Goal: Task Accomplishment & Management: Complete application form

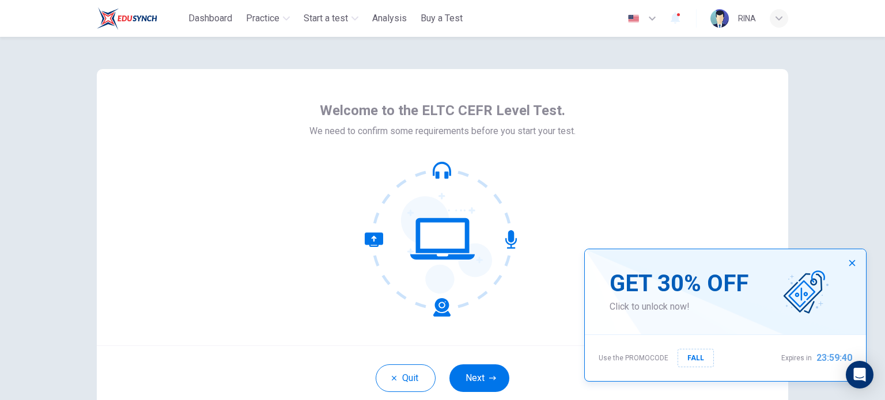
click at [850, 262] on icon "button" at bounding box center [852, 263] width 6 height 6
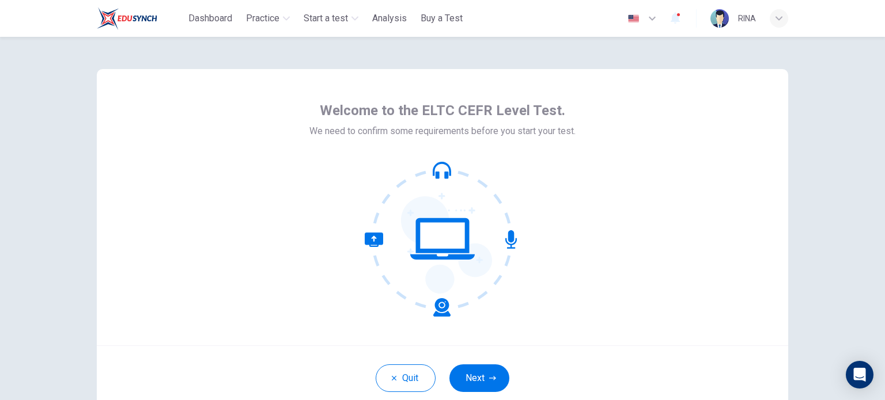
scroll to position [79, 0]
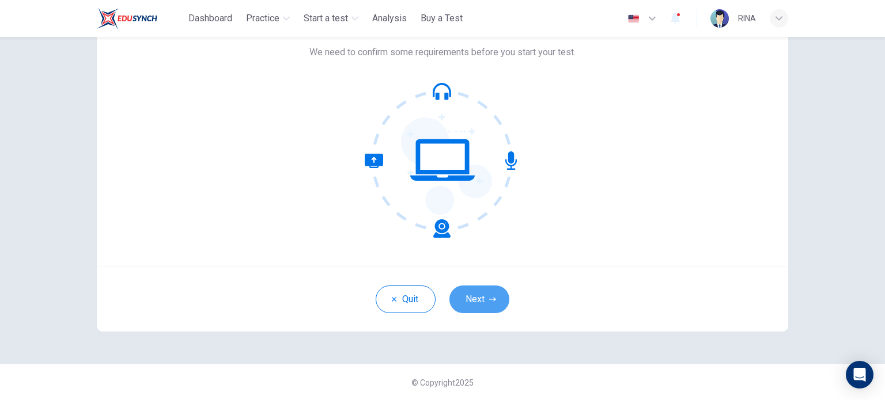
click at [476, 296] on button "Next" at bounding box center [479, 300] width 60 height 28
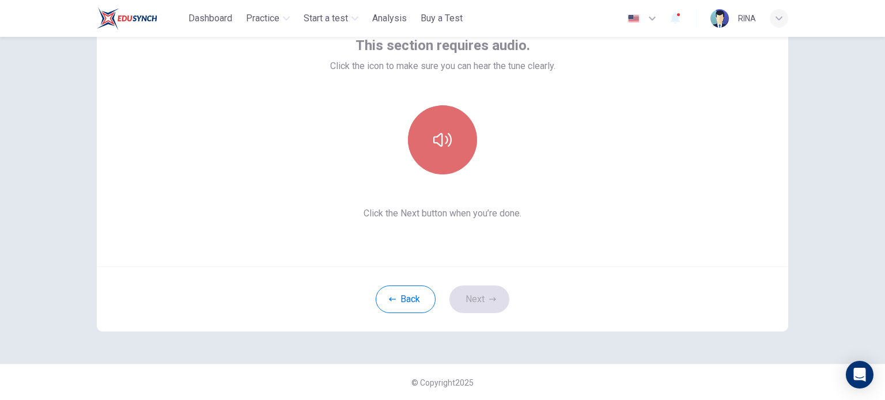
click at [438, 149] on button "button" at bounding box center [442, 139] width 69 height 69
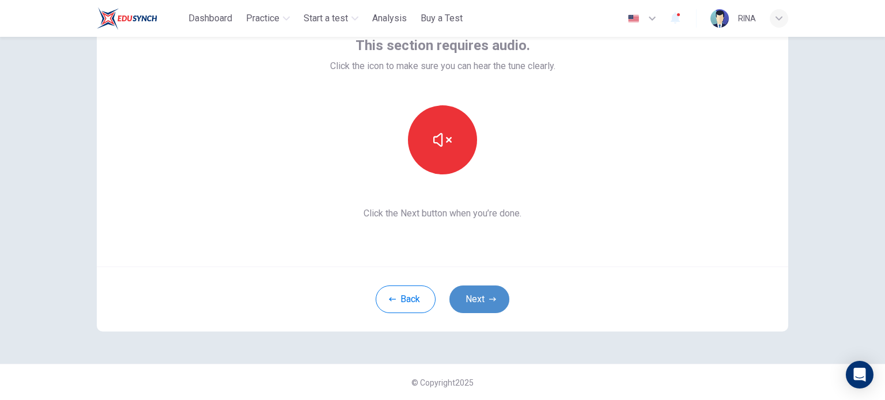
click at [494, 306] on button "Next" at bounding box center [479, 300] width 60 height 28
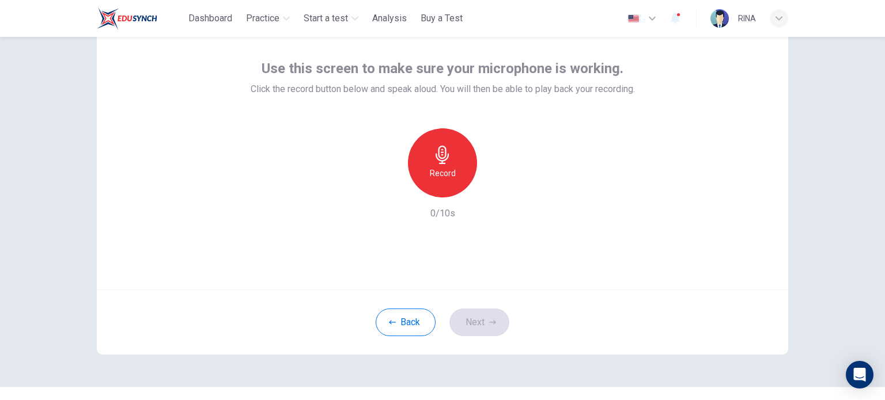
scroll to position [55, 0]
click at [459, 175] on div "Record" at bounding box center [442, 163] width 69 height 69
click at [555, 193] on div "Record 10/10s" at bounding box center [443, 175] width 384 height 92
click at [497, 191] on icon "button" at bounding box center [496, 189] width 12 height 12
click at [475, 323] on button "Next" at bounding box center [479, 323] width 60 height 28
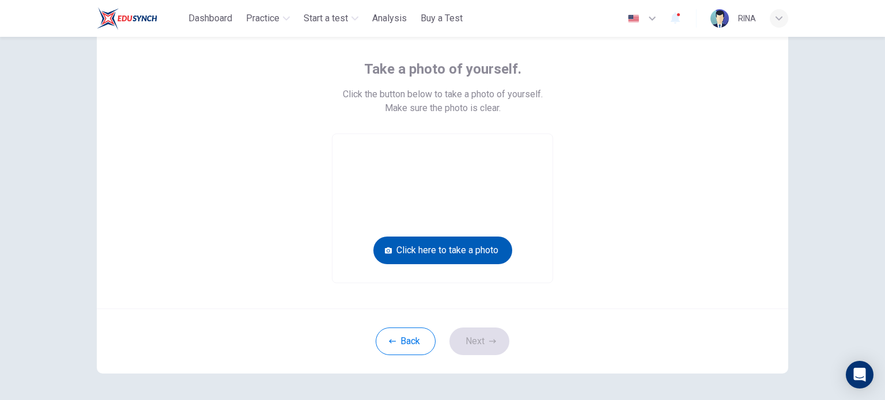
click at [447, 246] on button "Click here to take a photo" at bounding box center [442, 251] width 139 height 28
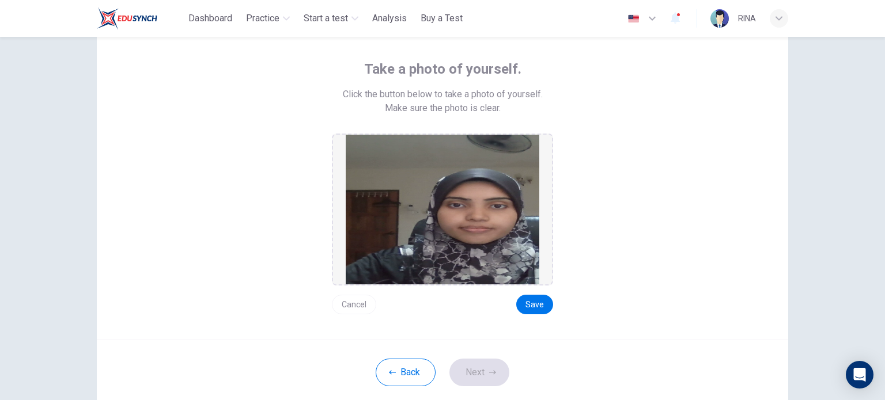
click at [403, 185] on img at bounding box center [443, 210] width 194 height 150
click at [525, 297] on button "Save" at bounding box center [534, 305] width 37 height 20
click at [492, 366] on button "Next" at bounding box center [479, 373] width 60 height 28
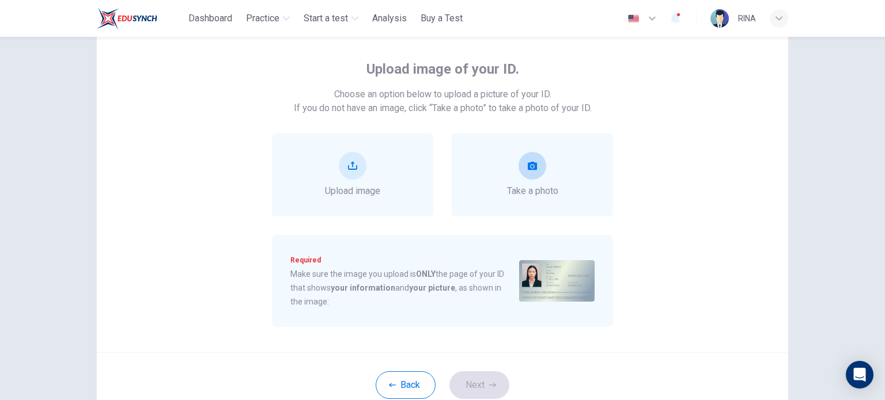
click at [509, 169] on div "Take a photo" at bounding box center [532, 175] width 51 height 46
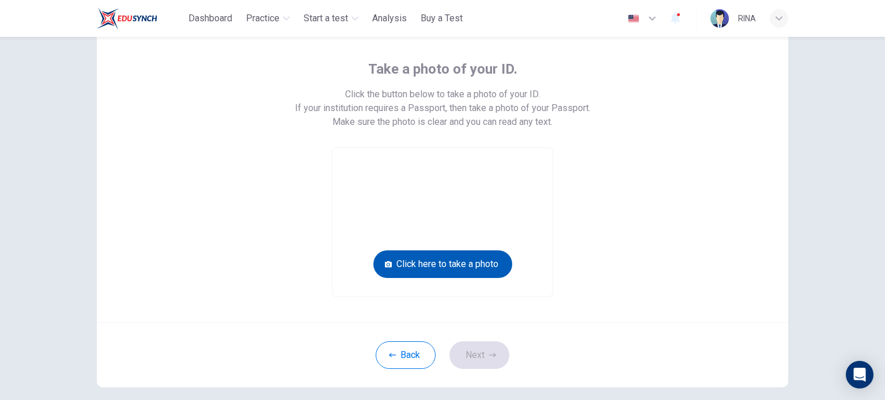
click at [461, 259] on button "Click here to take a photo" at bounding box center [442, 265] width 139 height 28
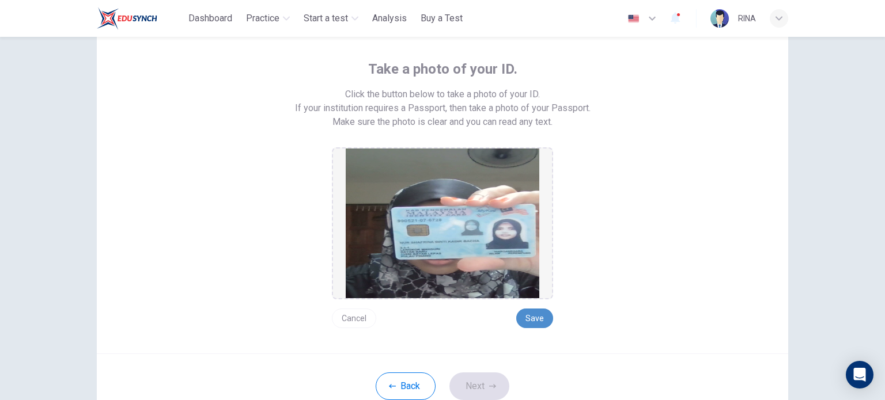
click at [539, 315] on button "Save" at bounding box center [534, 319] width 37 height 20
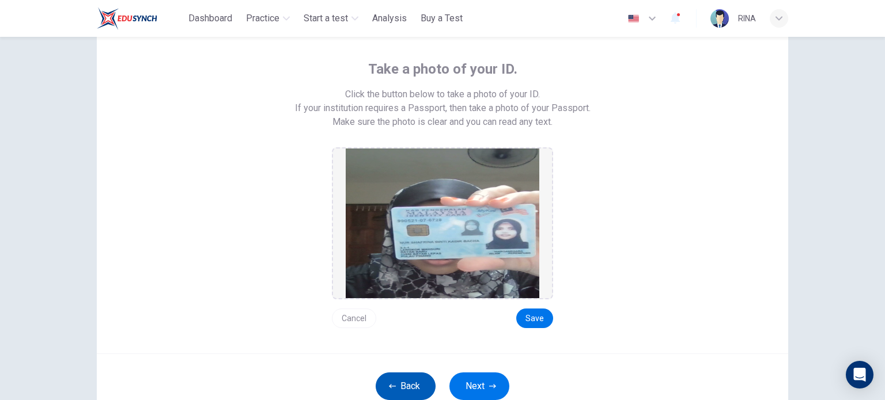
click at [408, 382] on button "Back" at bounding box center [406, 387] width 60 height 28
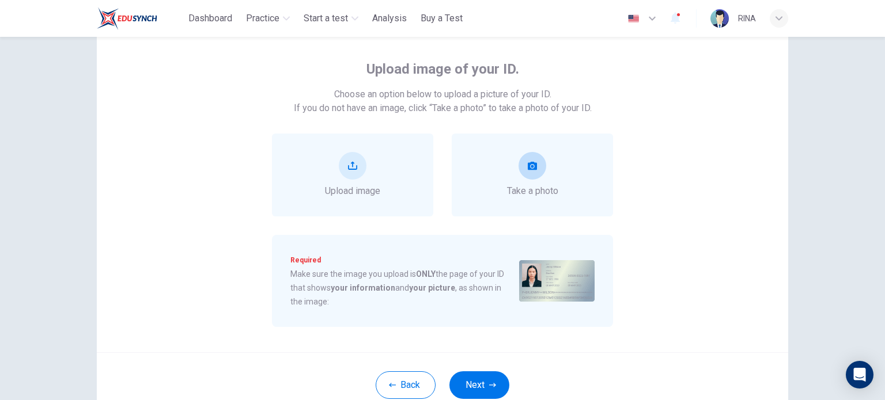
click at [524, 175] on button "take photo" at bounding box center [532, 166] width 28 height 28
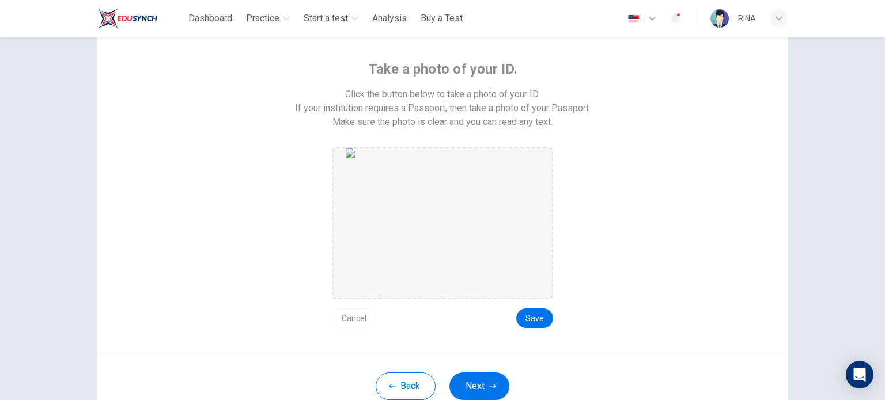
click at [363, 316] on button "Cancel" at bounding box center [354, 319] width 44 height 20
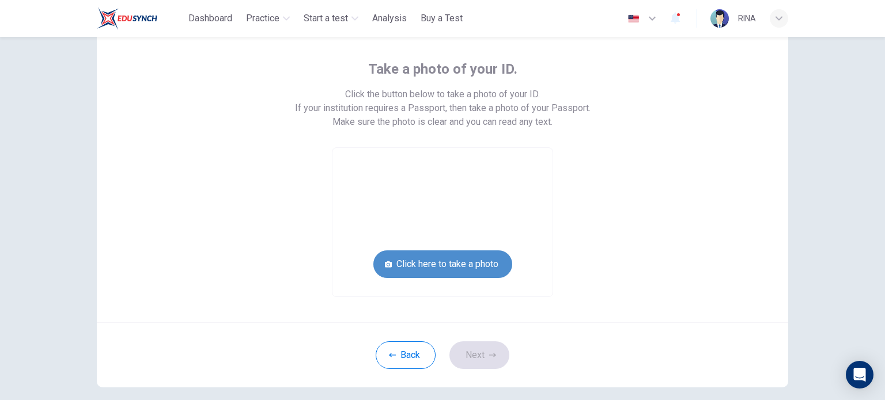
click at [412, 270] on button "Click here to take a photo" at bounding box center [442, 265] width 139 height 28
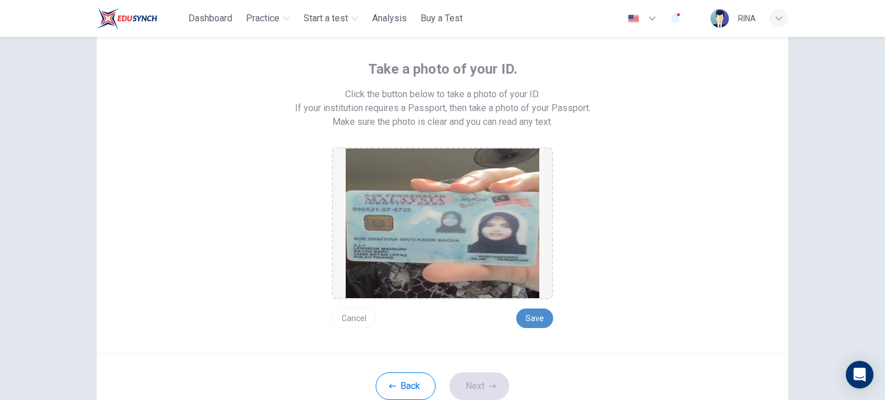
click at [528, 313] on button "Save" at bounding box center [534, 319] width 37 height 20
click at [476, 382] on button "Next" at bounding box center [479, 387] width 60 height 28
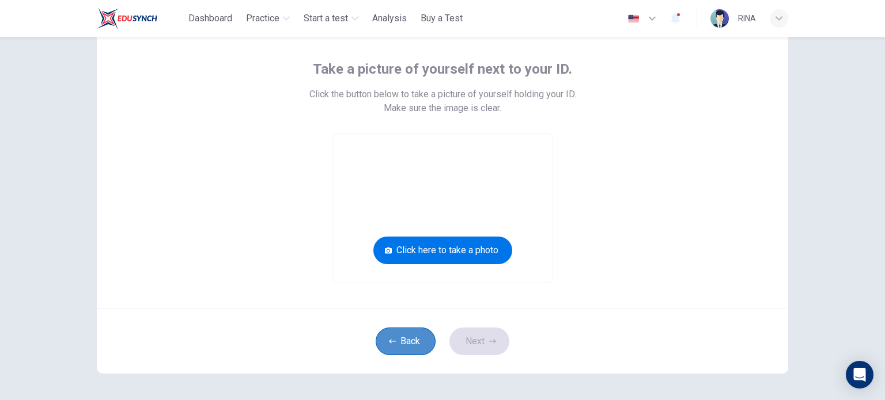
click at [408, 345] on button "Back" at bounding box center [406, 342] width 60 height 28
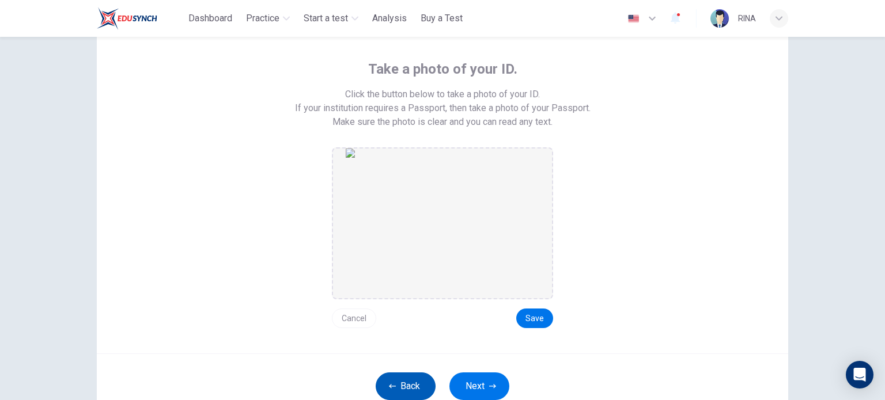
click at [425, 392] on button "Back" at bounding box center [406, 387] width 60 height 28
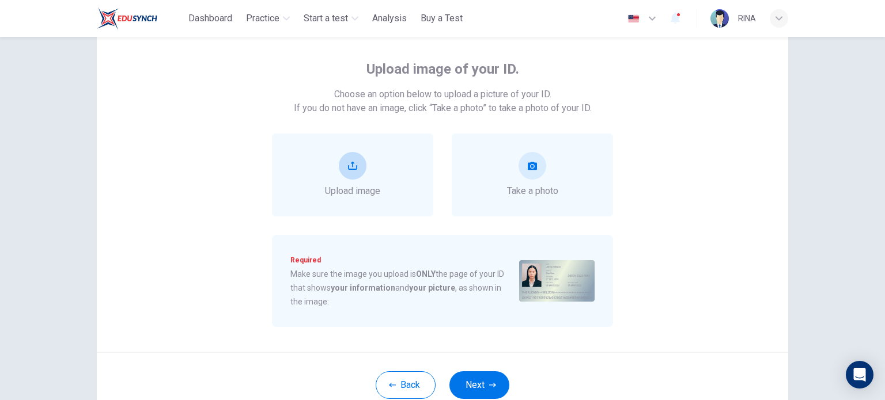
click at [399, 175] on div "Upload image" at bounding box center [352, 175] width 161 height 83
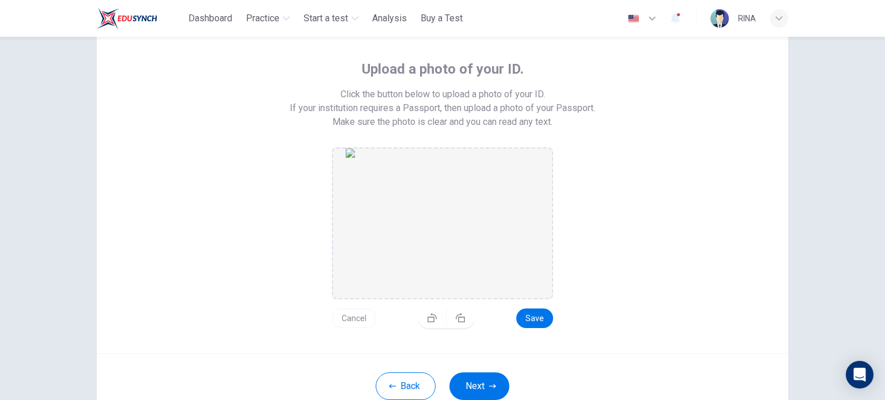
click at [349, 323] on button "Cancel" at bounding box center [354, 319] width 44 height 20
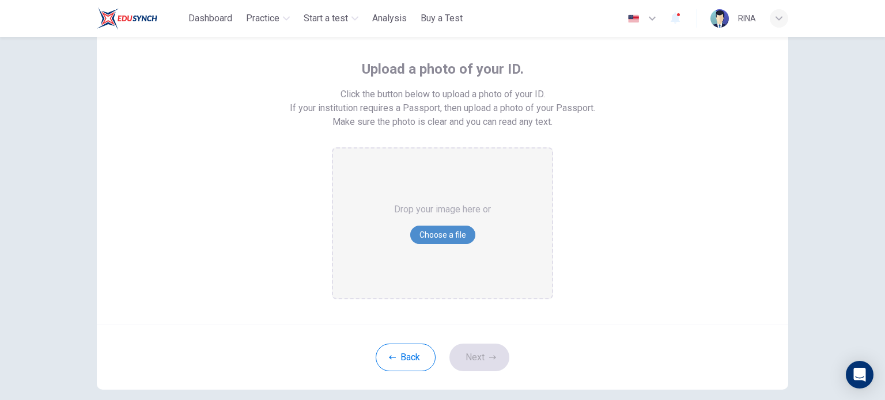
click at [459, 231] on button "Choose a file" at bounding box center [442, 235] width 65 height 18
click at [418, 226] on button "Choose a file" at bounding box center [442, 235] width 65 height 18
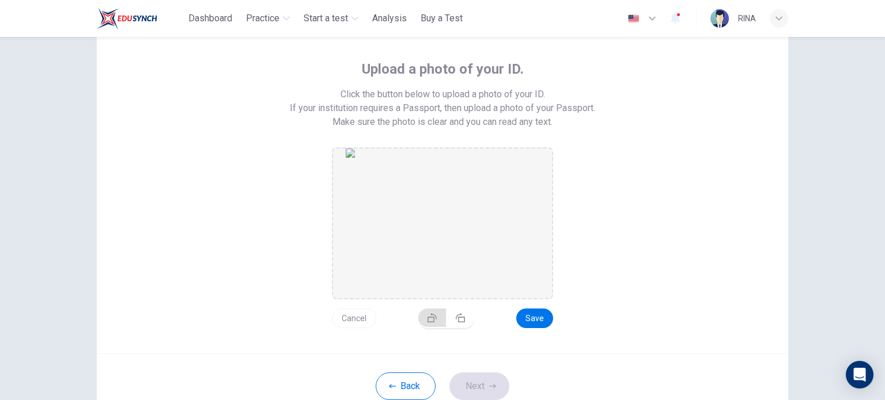
click at [427, 319] on icon "button" at bounding box center [431, 317] width 9 height 9
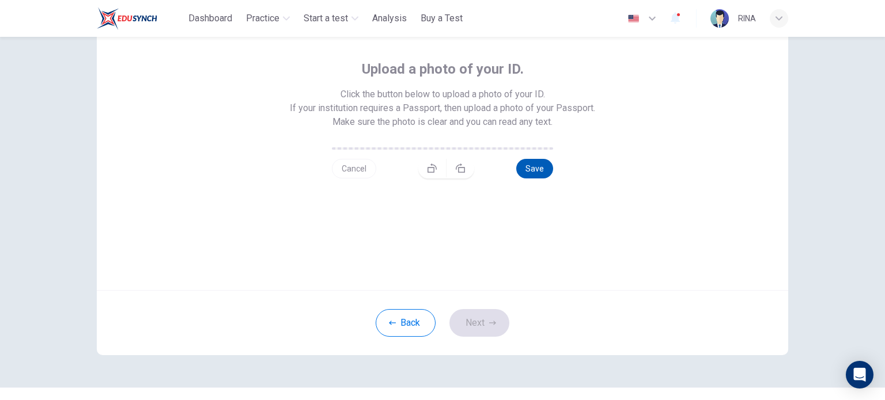
click at [532, 179] on button "Save" at bounding box center [534, 169] width 37 height 20
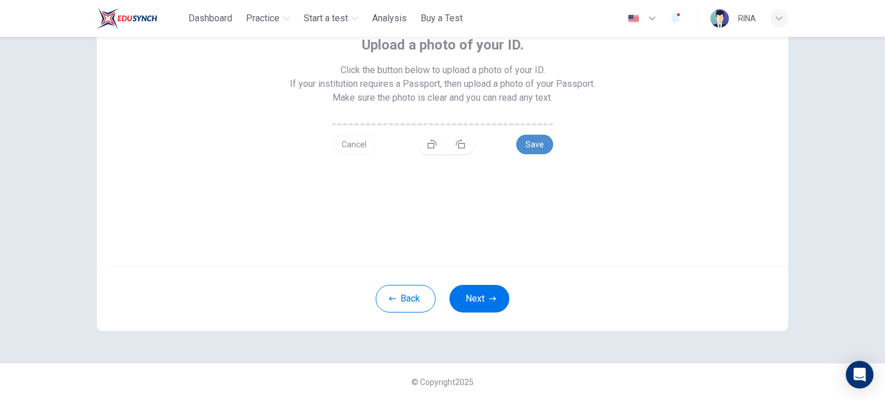
click at [526, 154] on button "Save" at bounding box center [534, 145] width 37 height 20
click at [490, 297] on icon "button" at bounding box center [492, 298] width 7 height 7
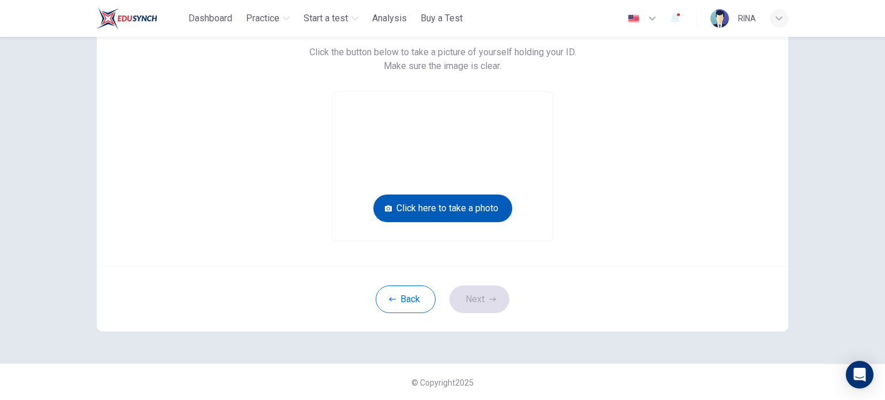
click at [483, 207] on button "Click here to take a photo" at bounding box center [442, 209] width 139 height 28
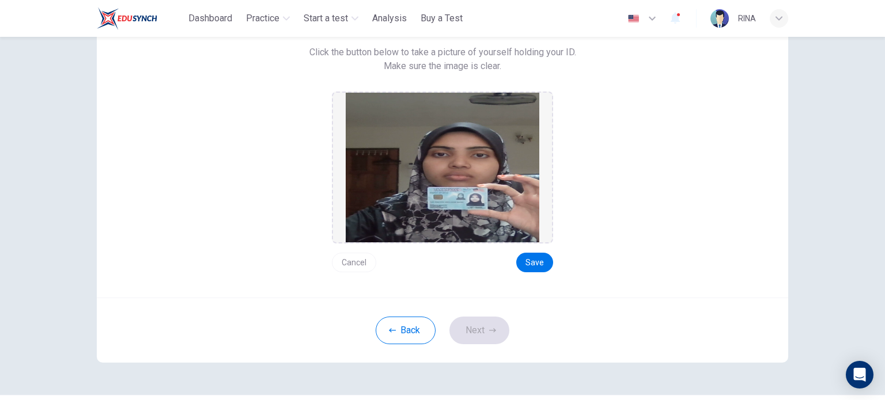
click at [354, 264] on button "Cancel" at bounding box center [354, 263] width 44 height 20
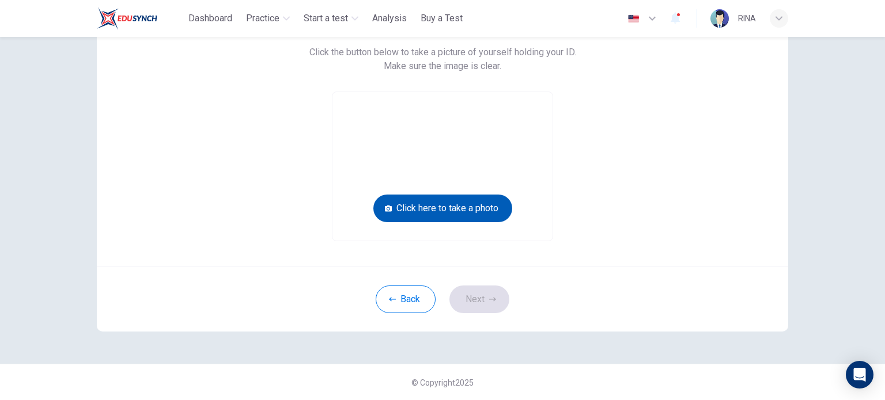
click at [419, 201] on button "Click here to take a photo" at bounding box center [442, 209] width 139 height 28
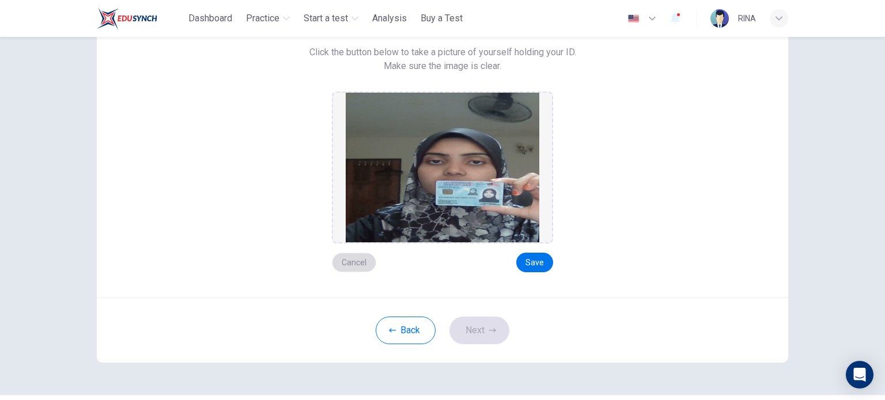
click at [353, 263] on button "Cancel" at bounding box center [354, 263] width 44 height 20
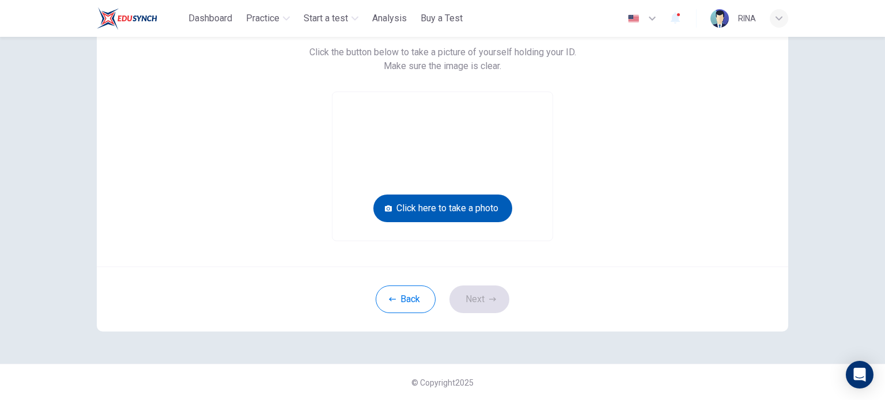
click at [429, 209] on button "Click here to take a photo" at bounding box center [442, 209] width 139 height 28
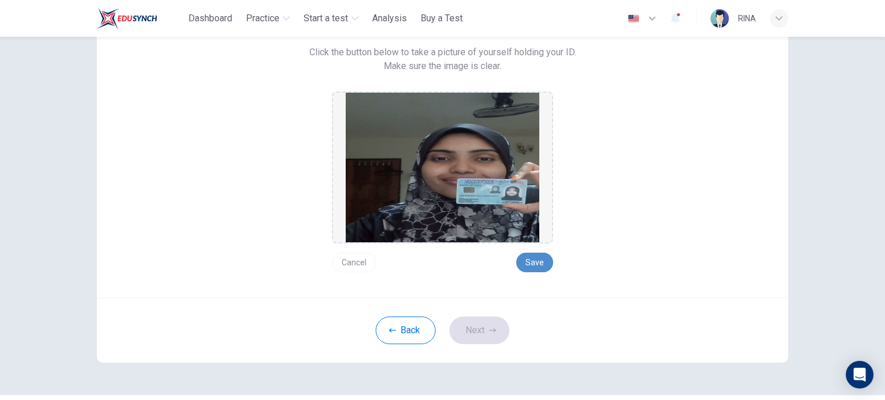
click at [525, 253] on button "Save" at bounding box center [534, 263] width 37 height 20
click at [495, 326] on button "Next" at bounding box center [479, 331] width 60 height 28
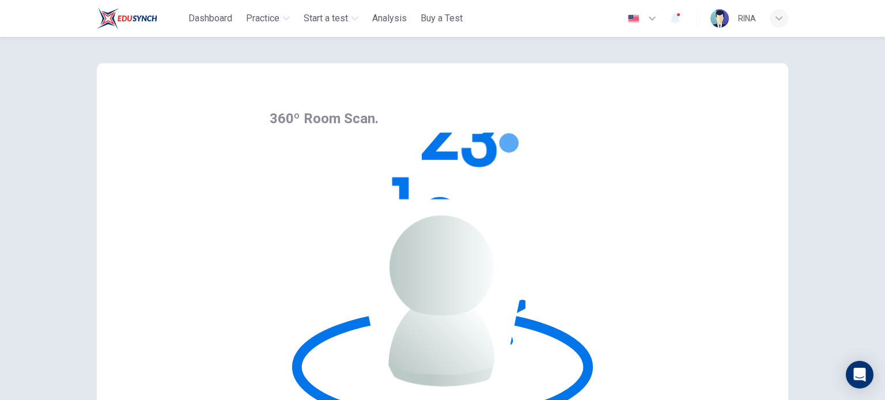
scroll to position [5, 0]
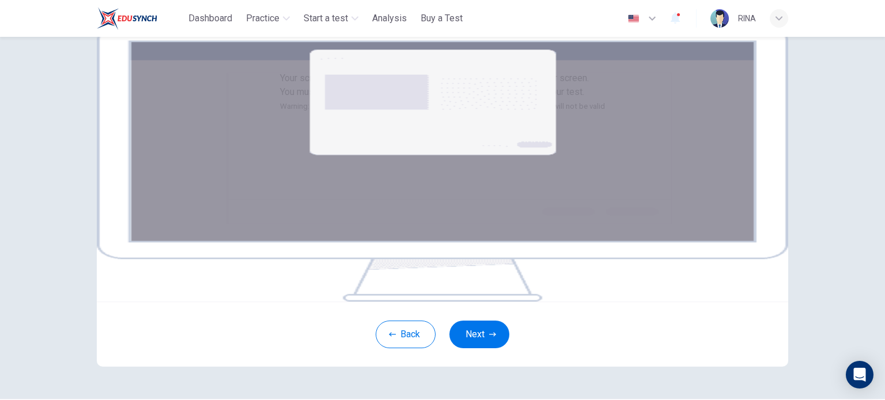
scroll to position [132, 0]
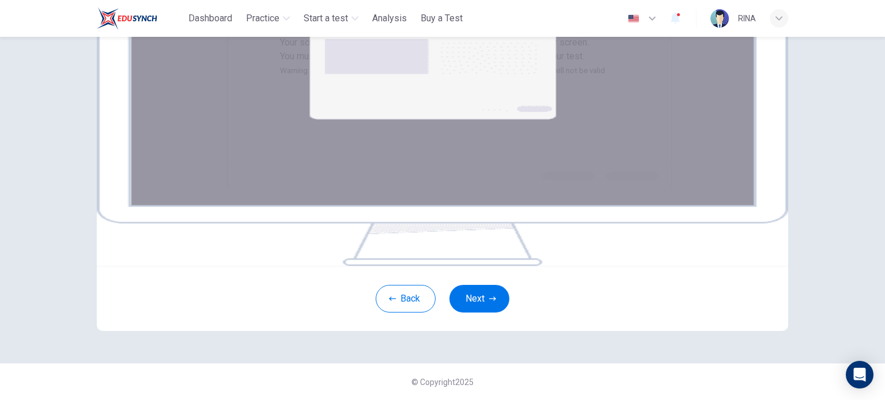
click at [463, 165] on img at bounding box center [442, 128] width 691 height 276
click at [467, 313] on button "Next" at bounding box center [479, 299] width 60 height 28
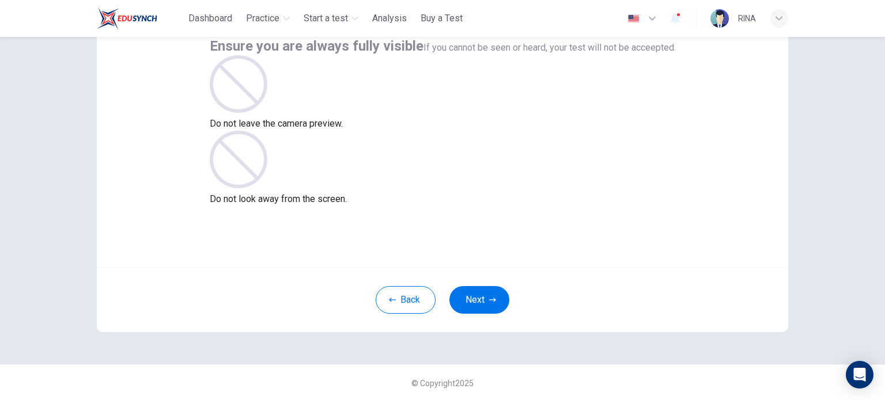
scroll to position [79, 0]
click at [461, 301] on button "Next" at bounding box center [479, 300] width 60 height 28
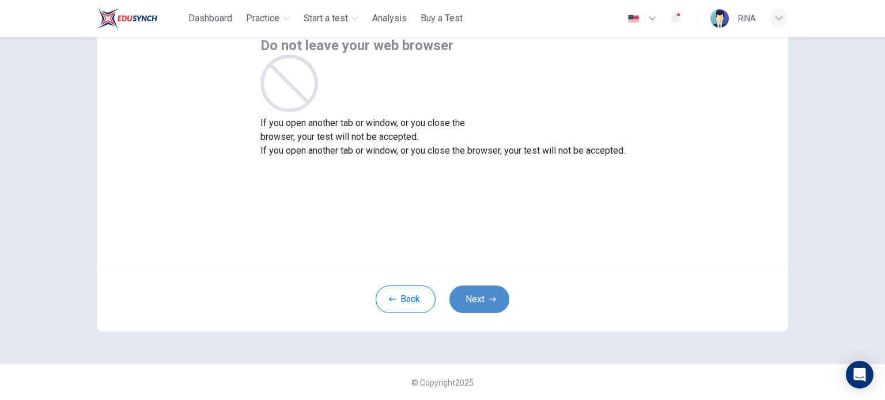
click at [469, 303] on button "Next" at bounding box center [479, 300] width 60 height 28
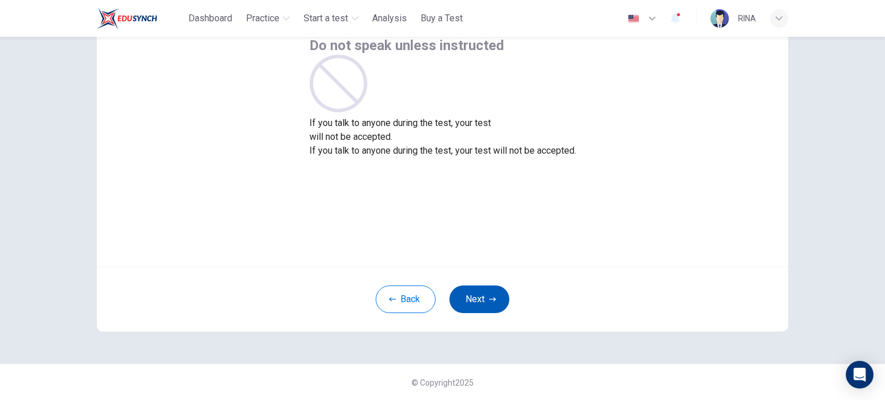
click at [468, 300] on button "Next" at bounding box center [479, 300] width 60 height 28
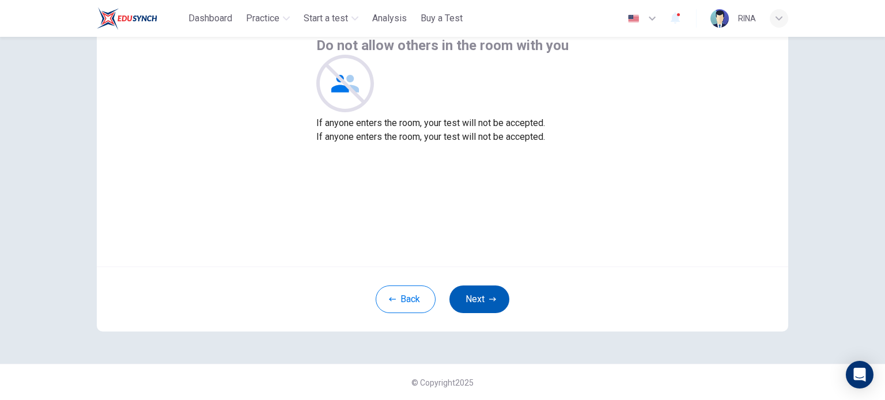
click at [468, 300] on button "Next" at bounding box center [479, 300] width 60 height 28
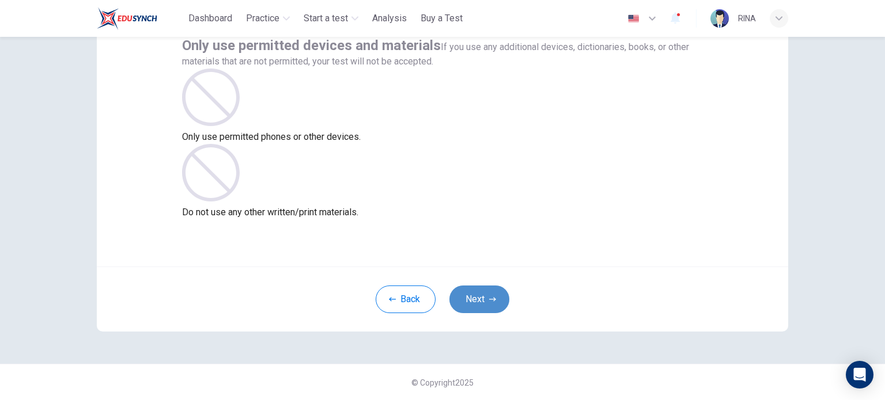
click at [475, 294] on button "Next" at bounding box center [479, 300] width 60 height 28
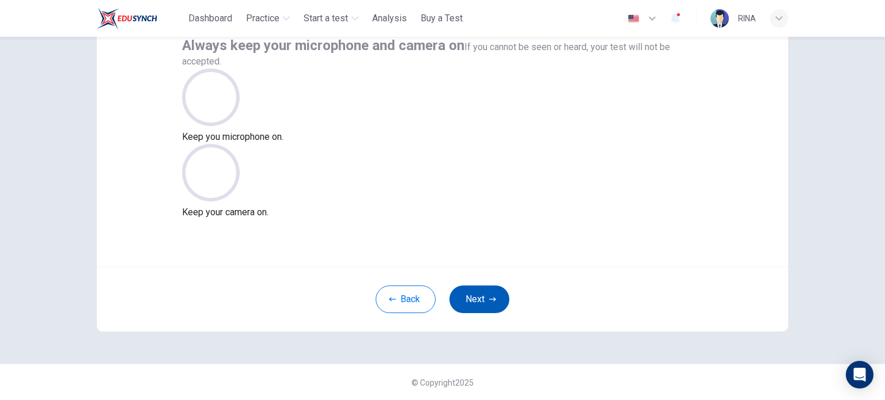
click at [465, 300] on button "Next" at bounding box center [479, 300] width 60 height 28
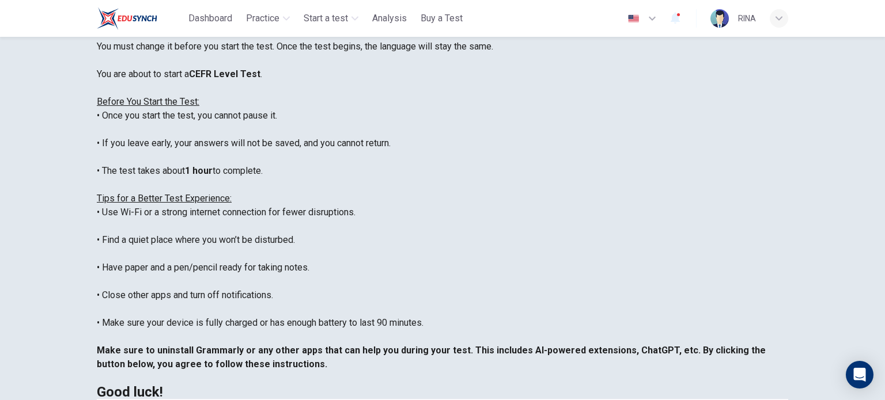
scroll to position [101, 0]
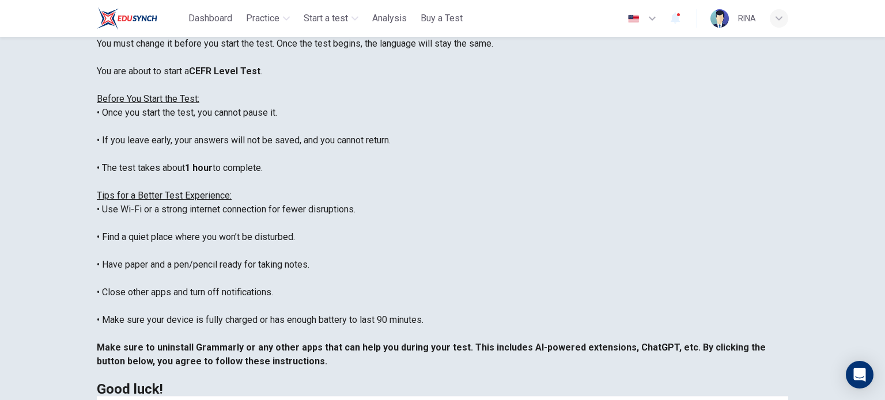
click at [650, 17] on icon "button" at bounding box center [652, 19] width 7 height 4
click at [747, 400] on div at bounding box center [442, 400] width 885 height 0
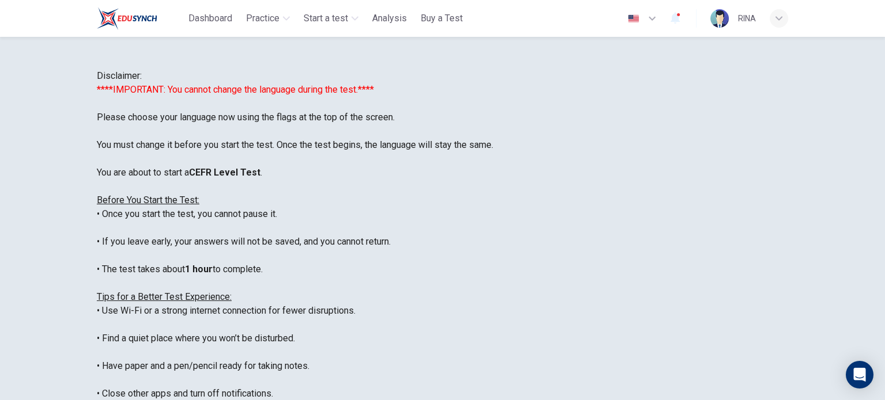
scroll to position [240, 0]
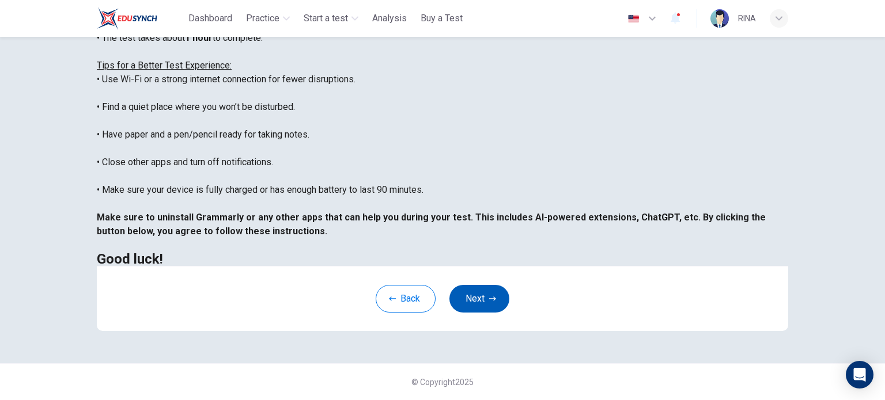
click at [473, 304] on button "Next" at bounding box center [479, 299] width 60 height 28
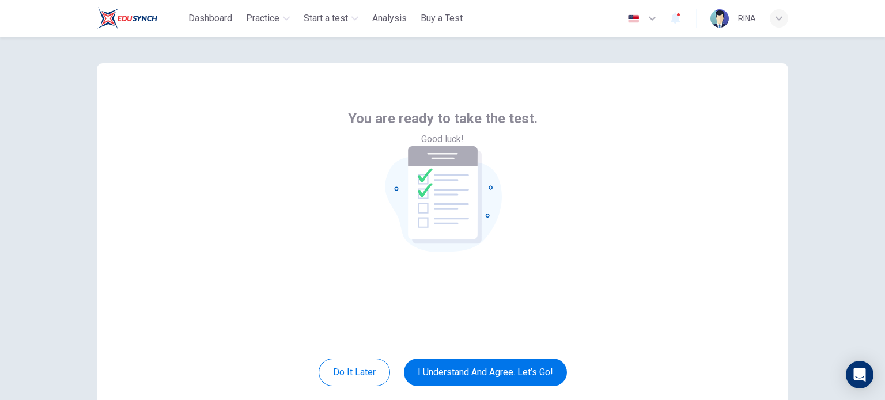
scroll to position [79, 0]
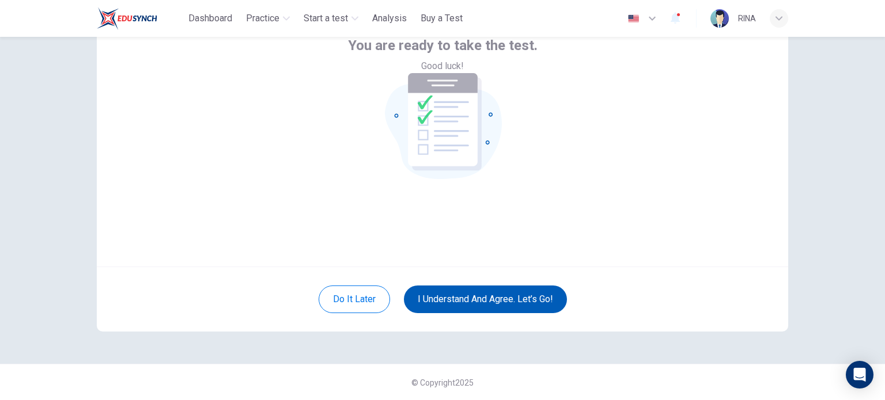
click at [493, 301] on button "I understand and agree. Let’s go!" at bounding box center [485, 300] width 163 height 28
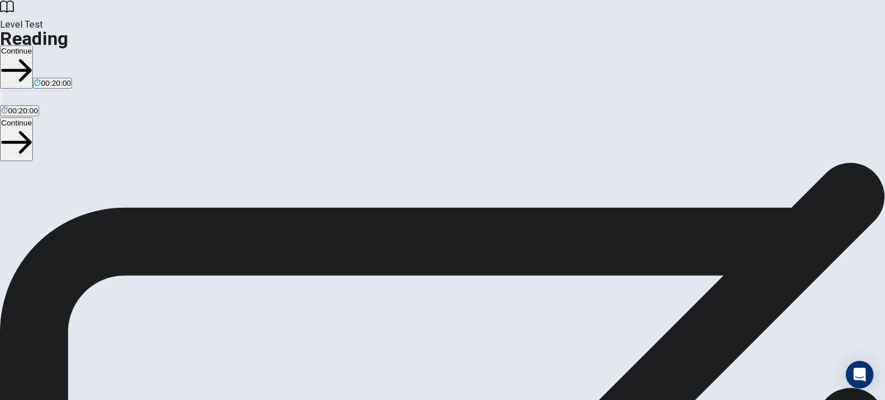
scroll to position [92, 0]
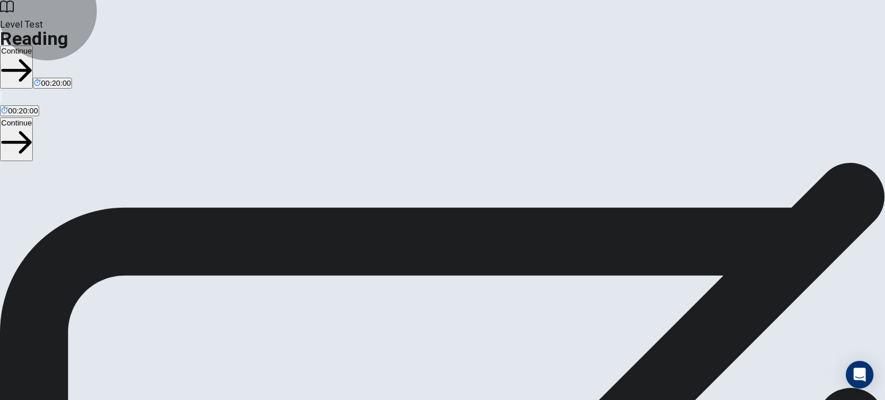
click at [33, 46] on button "Continue" at bounding box center [16, 67] width 33 height 43
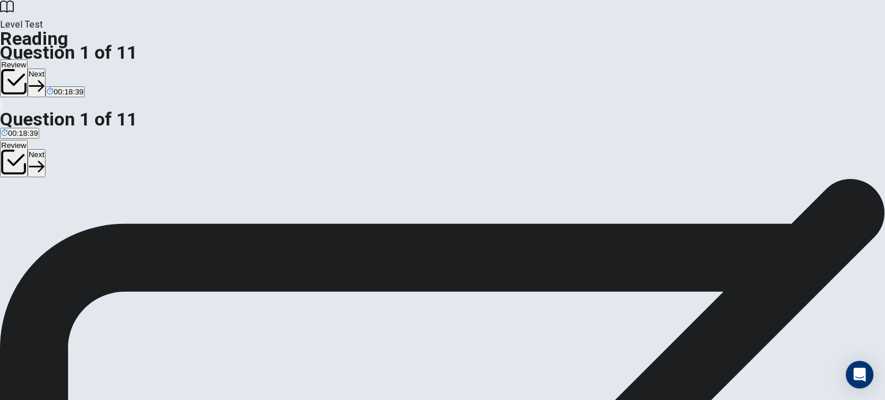
scroll to position [175, 0]
click at [46, 69] on button "Next" at bounding box center [37, 83] width 18 height 28
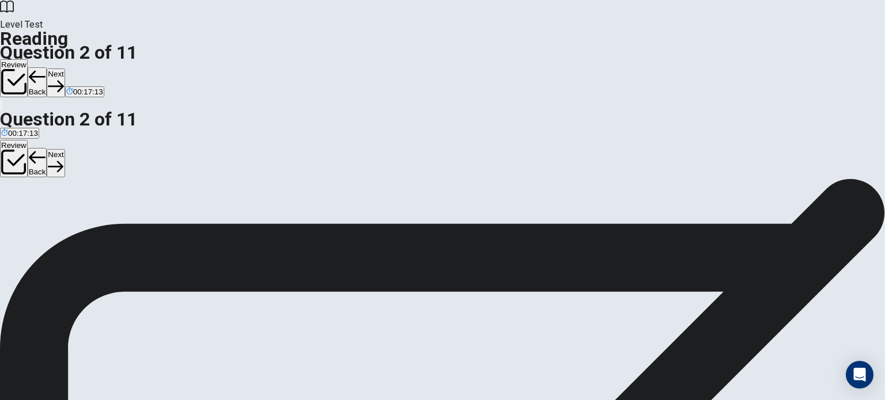
scroll to position [130, 0]
click at [65, 69] on button "Next" at bounding box center [56, 83] width 18 height 28
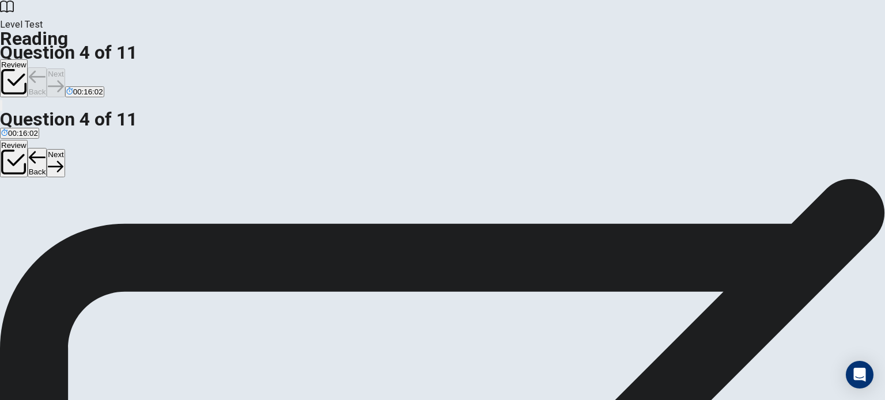
scroll to position [183, 0]
drag, startPoint x: 781, startPoint y: 212, endPoint x: 723, endPoint y: 125, distance: 104.3
click at [65, 69] on button "Next" at bounding box center [56, 83] width 18 height 28
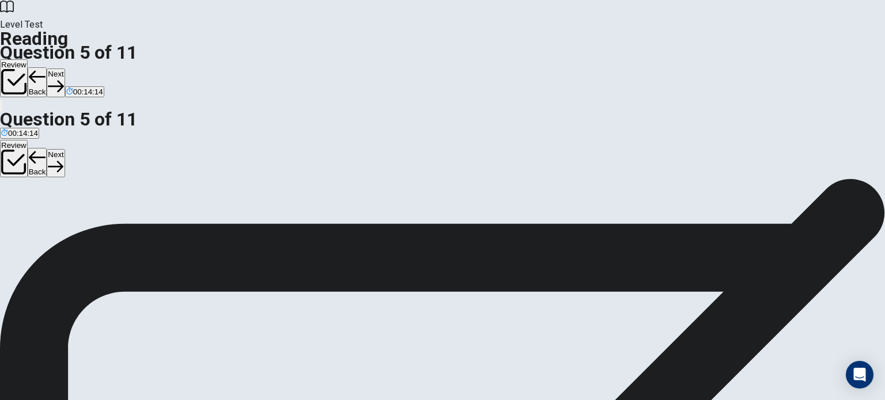
scroll to position [309, 0]
click at [65, 69] on button "Next" at bounding box center [56, 83] width 18 height 28
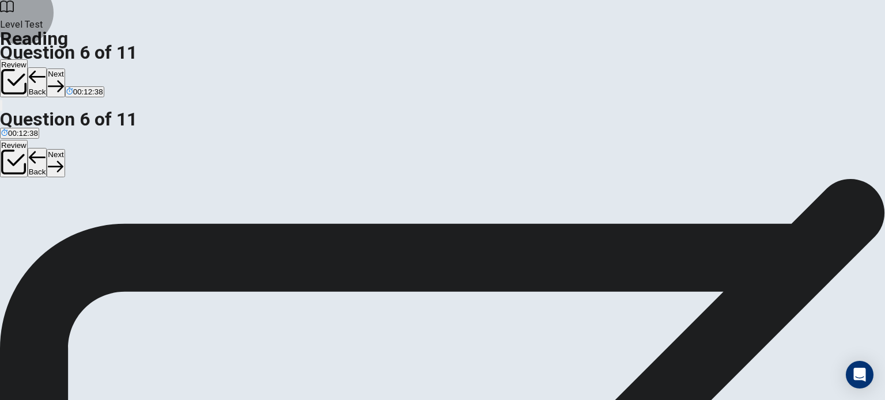
click at [65, 69] on button "Next" at bounding box center [56, 83] width 18 height 28
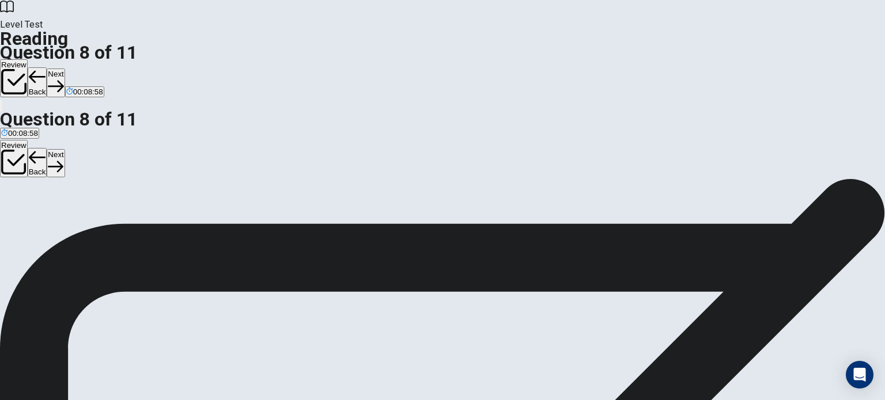
click at [65, 69] on button "Next" at bounding box center [56, 83] width 18 height 28
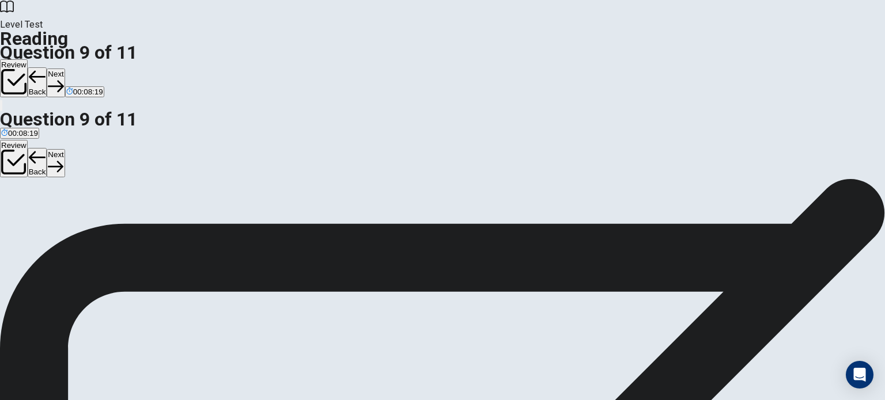
click at [65, 69] on button "Next" at bounding box center [56, 83] width 18 height 28
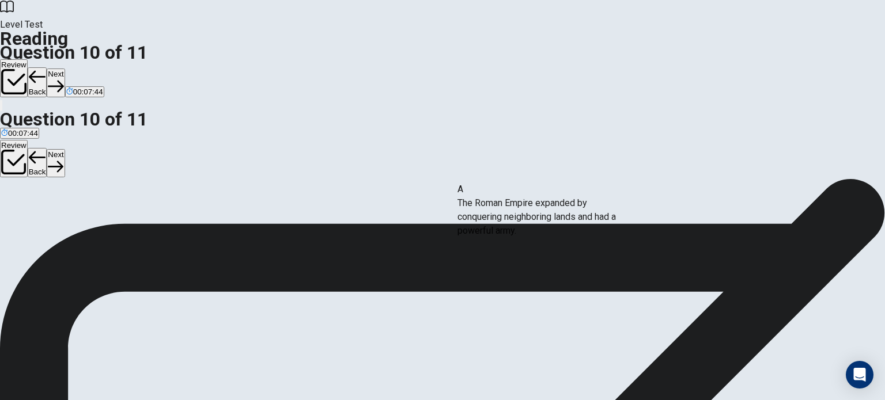
drag, startPoint x: 230, startPoint y: 162, endPoint x: 571, endPoint y: 207, distance: 344.5
drag, startPoint x: 248, startPoint y: 179, endPoint x: 486, endPoint y: 202, distance: 239.6
drag, startPoint x: 225, startPoint y: 173, endPoint x: 425, endPoint y: 223, distance: 206.5
drag, startPoint x: 291, startPoint y: 162, endPoint x: 281, endPoint y: 190, distance: 29.5
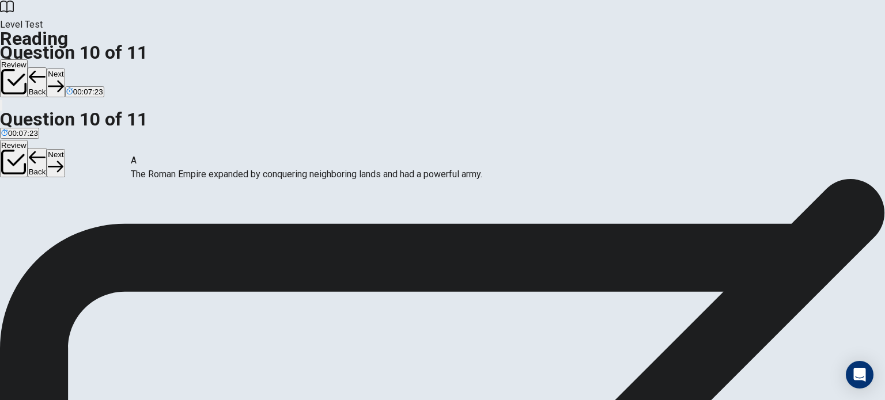
scroll to position [0, 0]
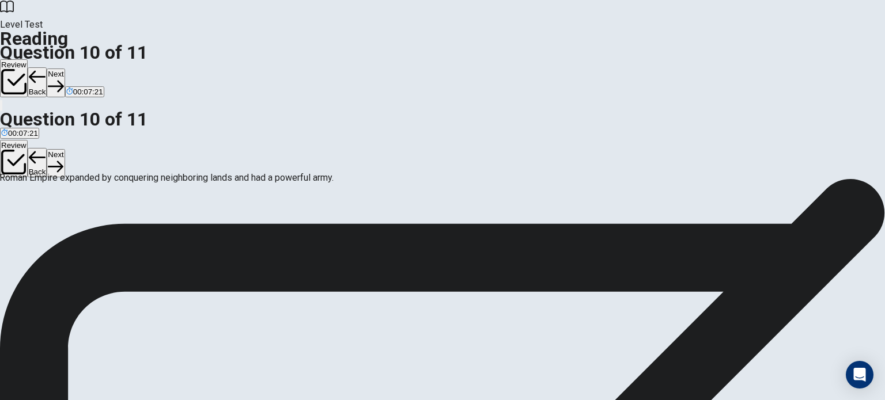
drag, startPoint x: 486, startPoint y: 171, endPoint x: 153, endPoint y: 180, distance: 333.1
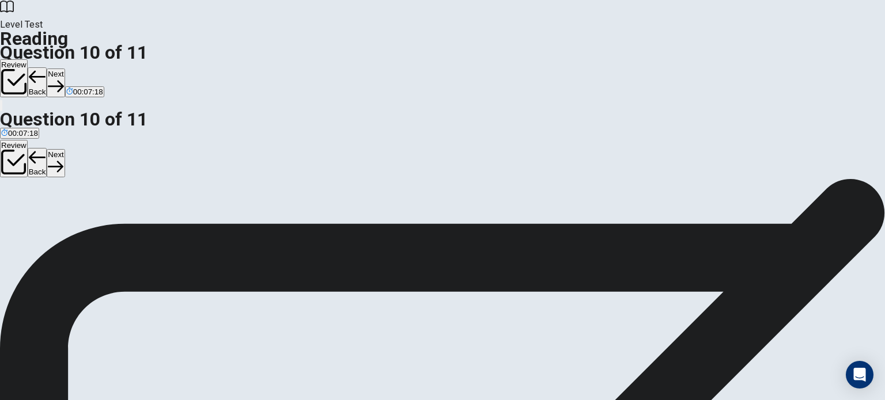
scroll to position [90, 0]
drag, startPoint x: 192, startPoint y: 287, endPoint x: 461, endPoint y: 281, distance: 269.1
click at [65, 69] on button "Next" at bounding box center [56, 83] width 18 height 28
drag, startPoint x: 224, startPoint y: 133, endPoint x: 419, endPoint y: 145, distance: 195.6
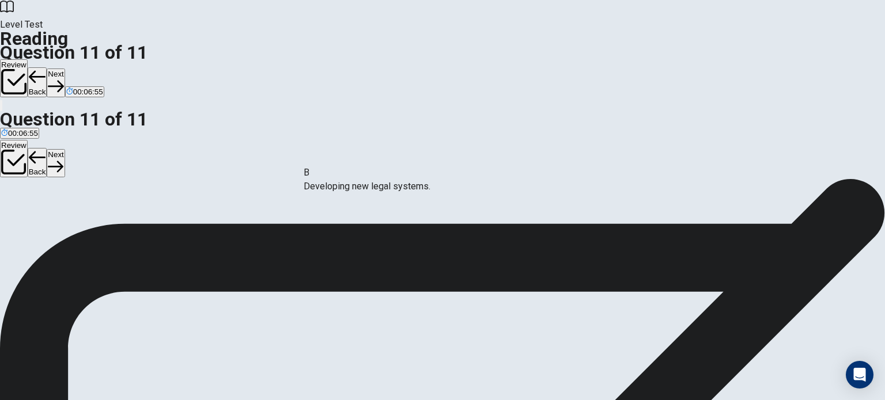
drag, startPoint x: 213, startPoint y: 132, endPoint x: 446, endPoint y: 191, distance: 240.6
drag, startPoint x: 255, startPoint y: 141, endPoint x: 699, endPoint y: 159, distance: 443.9
drag, startPoint x: 200, startPoint y: 272, endPoint x: 440, endPoint y: 230, distance: 243.3
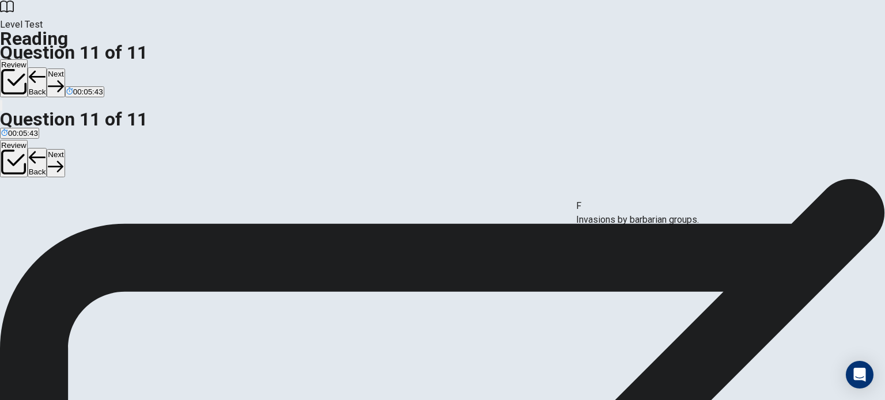
drag, startPoint x: 199, startPoint y: 242, endPoint x: 646, endPoint y: 211, distance: 448.0
click at [65, 69] on button "Next" at bounding box center [56, 83] width 18 height 28
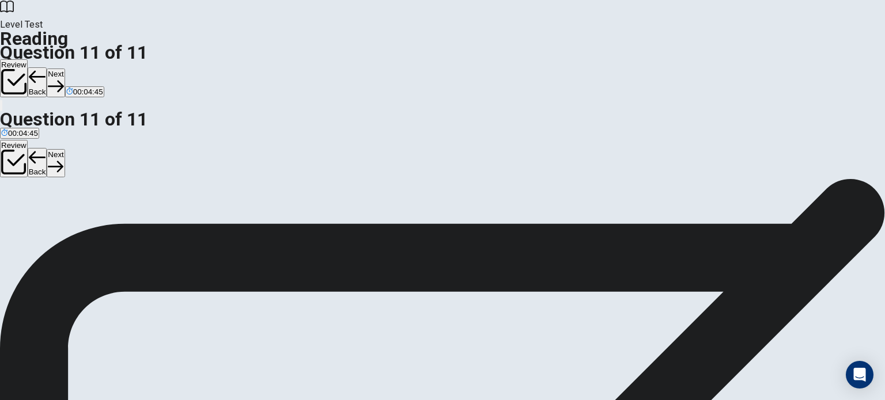
scroll to position [19, 0]
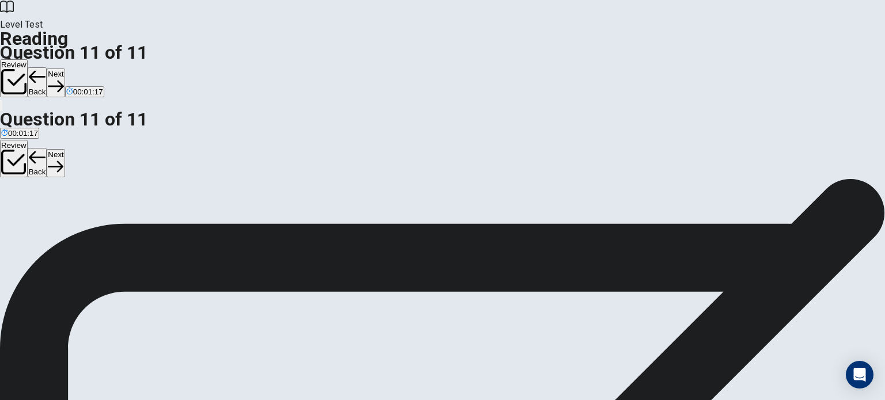
scroll to position [44, 0]
click at [65, 69] on button "Next" at bounding box center [56, 83] width 18 height 28
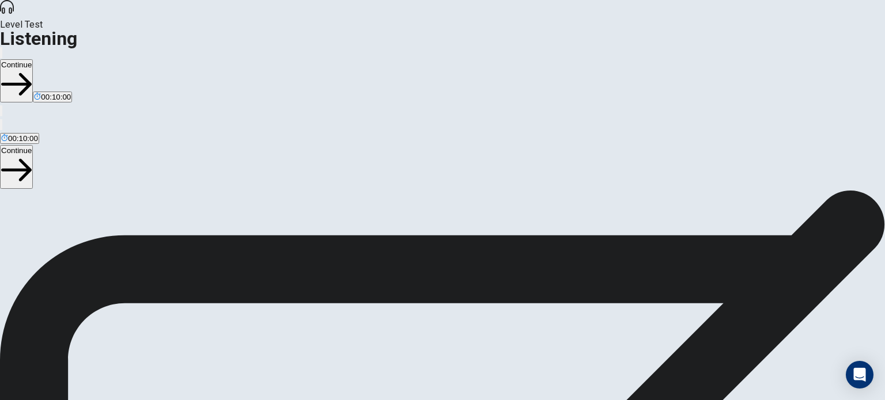
scroll to position [0, 0]
click at [33, 59] on button "Continue" at bounding box center [16, 80] width 33 height 43
click at [1, 55] on icon "button" at bounding box center [1, 55] width 0 height 0
click at [547, 31] on span at bounding box center [547, 31] width 0 height 0
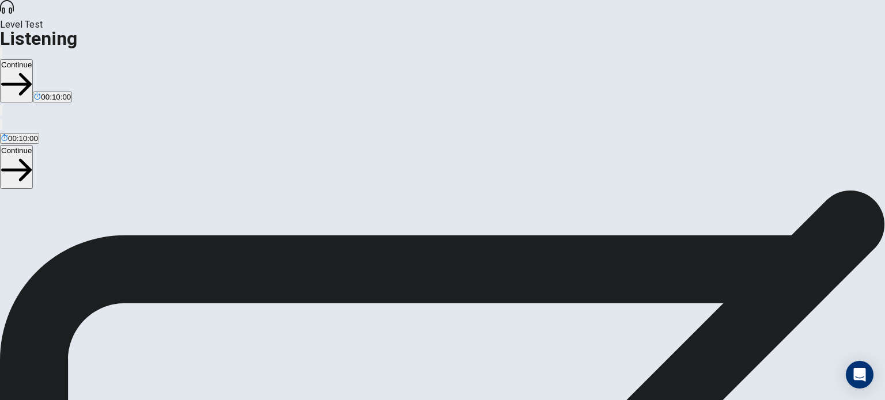
click at [33, 59] on button "Continue" at bounding box center [16, 80] width 33 height 43
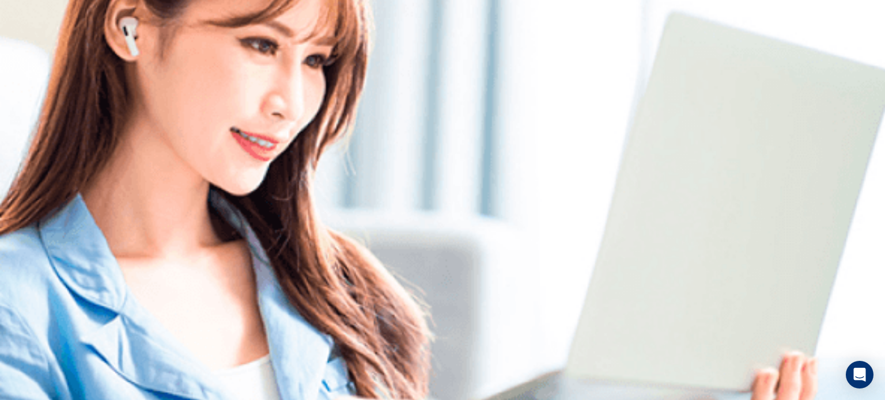
scroll to position [0, 0]
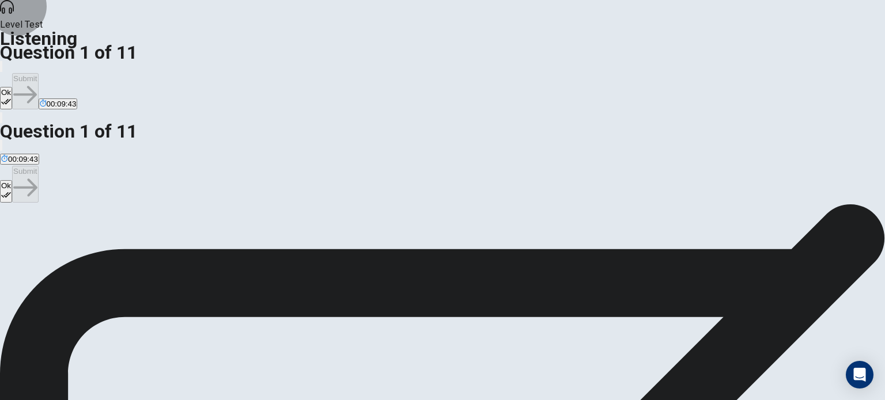
click at [12, 87] on button "Ok" at bounding box center [6, 98] width 12 height 22
click at [570, 59] on div "Ok Submit 00:09:35" at bounding box center [442, 84] width 885 height 51
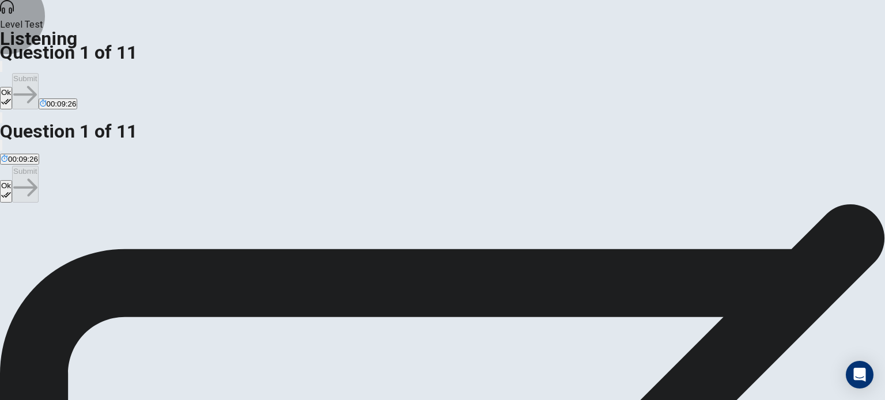
click at [12, 87] on button "Ok" at bounding box center [6, 98] width 12 height 22
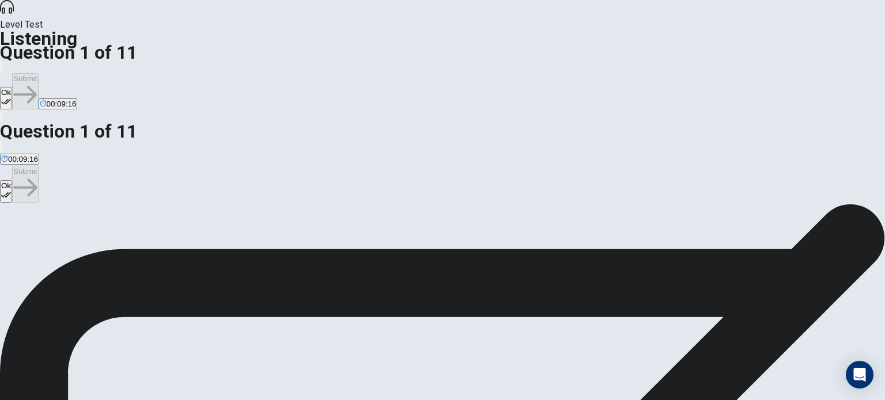
click at [353, 46] on div "Question 1 of 11" at bounding box center [442, 53] width 885 height 14
click at [12, 87] on button "Ok" at bounding box center [6, 98] width 12 height 22
click at [38, 73] on button "Submit" at bounding box center [25, 91] width 26 height 36
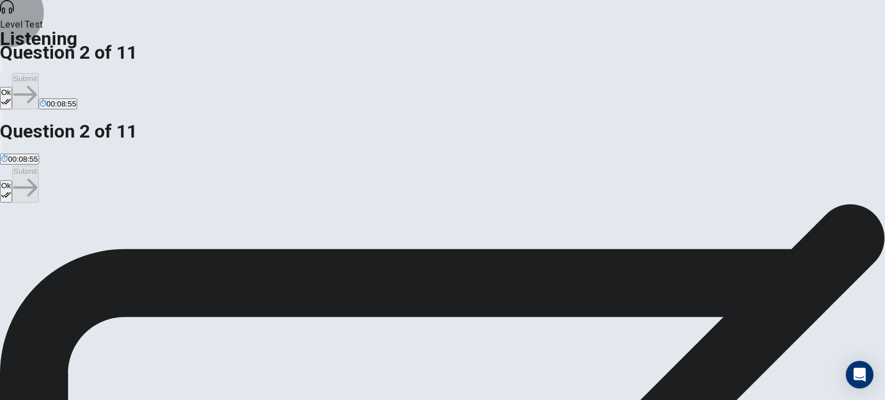
click at [12, 87] on button "Ok" at bounding box center [6, 98] width 12 height 22
click at [38, 73] on button "Submit" at bounding box center [25, 91] width 26 height 36
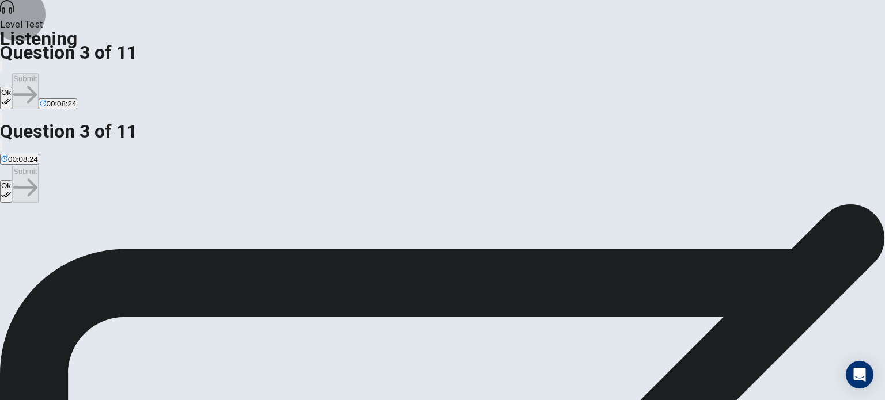
click at [12, 87] on button "Ok" at bounding box center [6, 98] width 12 height 22
click at [38, 73] on button "Submit" at bounding box center [25, 91] width 26 height 36
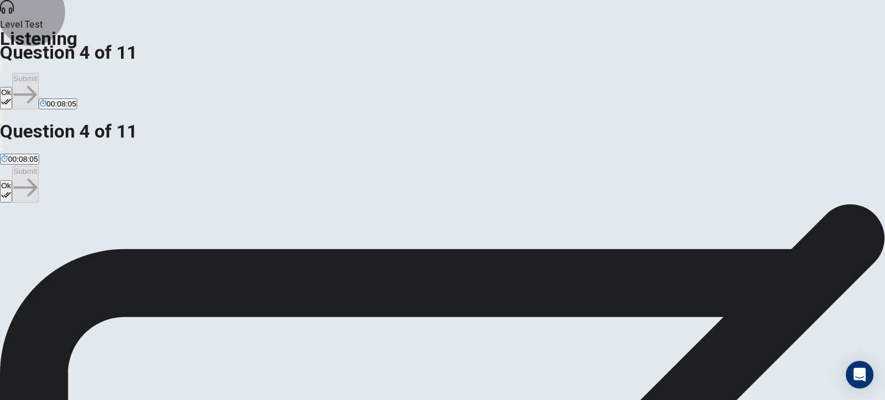
click at [12, 87] on button "Ok" at bounding box center [6, 98] width 12 height 22
click at [38, 73] on button "Submit" at bounding box center [25, 91] width 26 height 36
click at [11, 97] on icon "button" at bounding box center [6, 102] width 10 height 10
click at [38, 73] on button "Submit" at bounding box center [25, 91] width 26 height 36
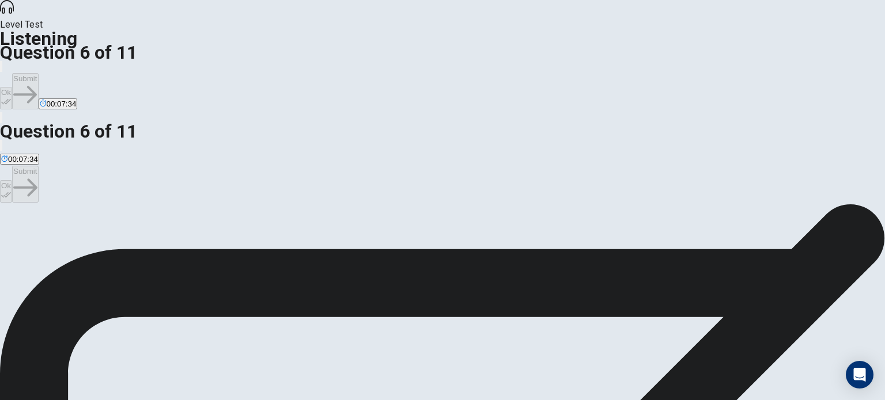
click at [12, 87] on button "Ok" at bounding box center [6, 98] width 12 height 22
click at [38, 73] on button "Submit" at bounding box center [25, 91] width 26 height 36
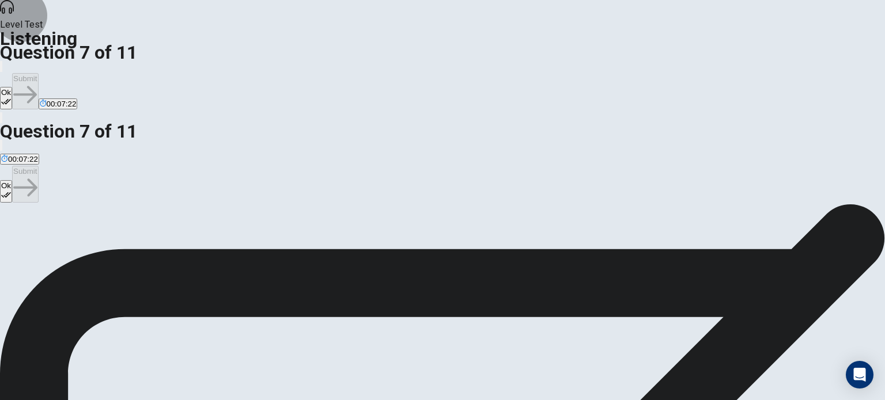
click at [12, 87] on button "Ok" at bounding box center [6, 98] width 12 height 22
click at [38, 73] on button "Submit" at bounding box center [25, 91] width 26 height 36
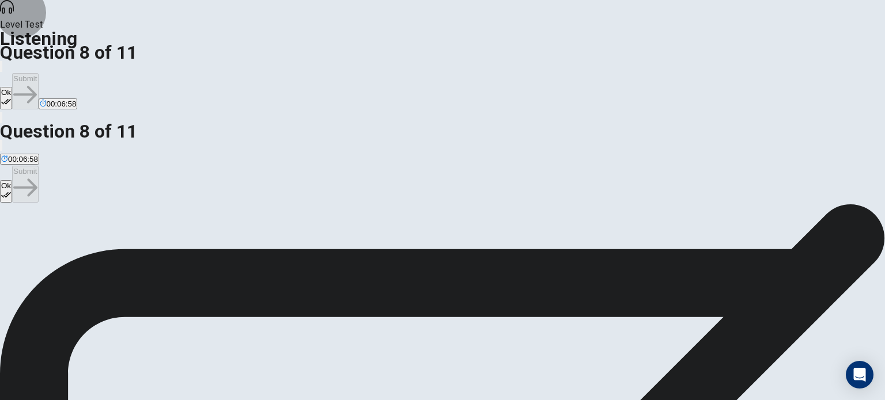
click at [12, 87] on button "Ok" at bounding box center [6, 98] width 12 height 22
click at [38, 73] on button "Submit" at bounding box center [25, 91] width 26 height 36
click at [12, 87] on button "Ok" at bounding box center [6, 98] width 12 height 22
click at [38, 73] on button "Submit" at bounding box center [25, 91] width 26 height 36
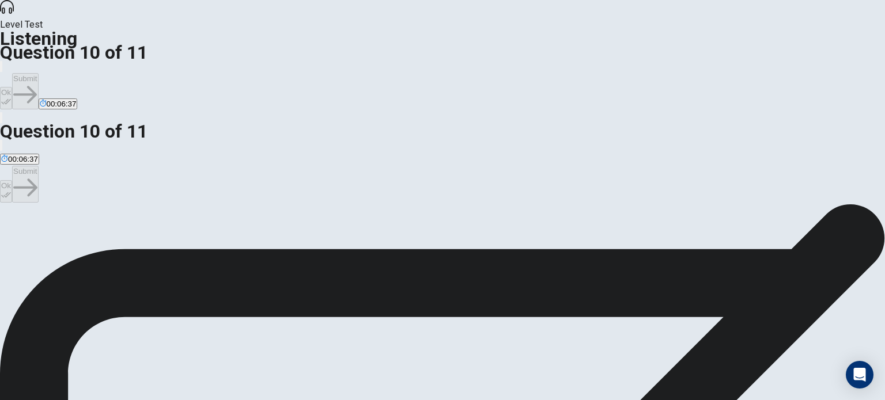
click at [12, 87] on button "Ok" at bounding box center [6, 98] width 12 height 22
click at [38, 73] on button "Submit" at bounding box center [25, 91] width 26 height 36
click at [12, 87] on button "Ok" at bounding box center [6, 98] width 12 height 22
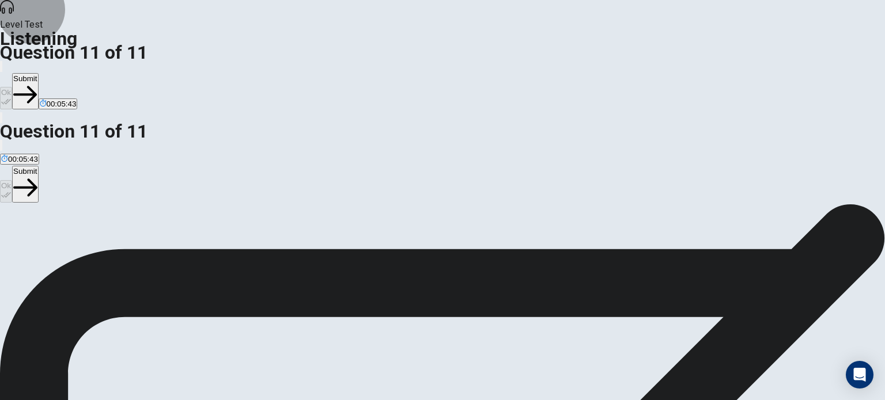
click at [38, 73] on button "Submit" at bounding box center [25, 91] width 26 height 36
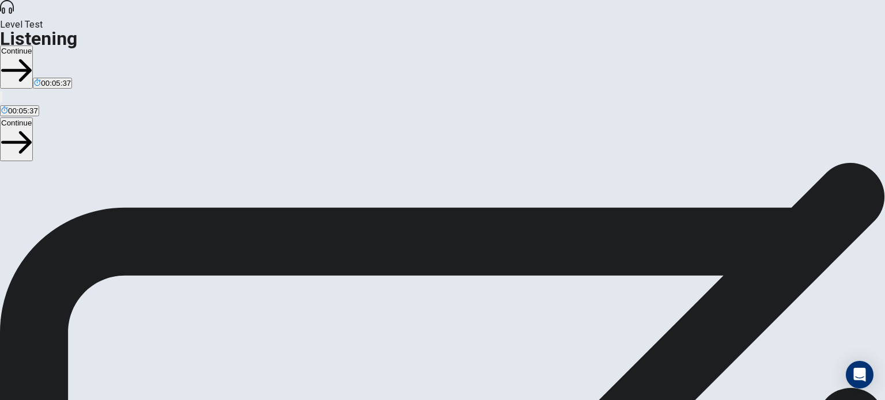
scroll to position [88, 0]
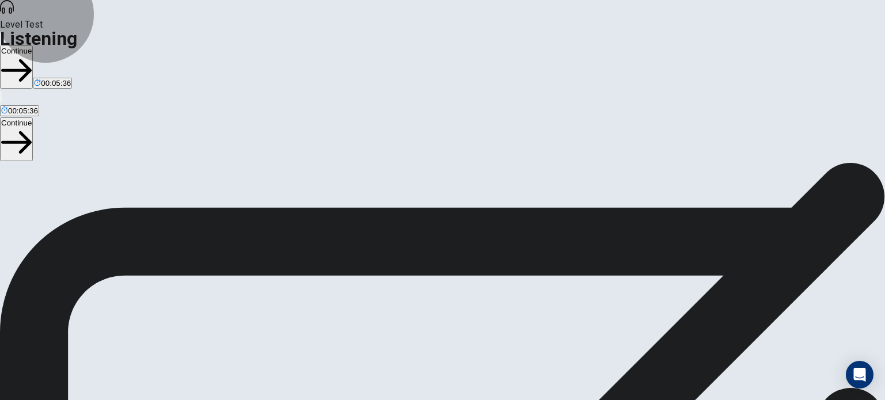
click at [33, 46] on button "Continue" at bounding box center [16, 67] width 33 height 43
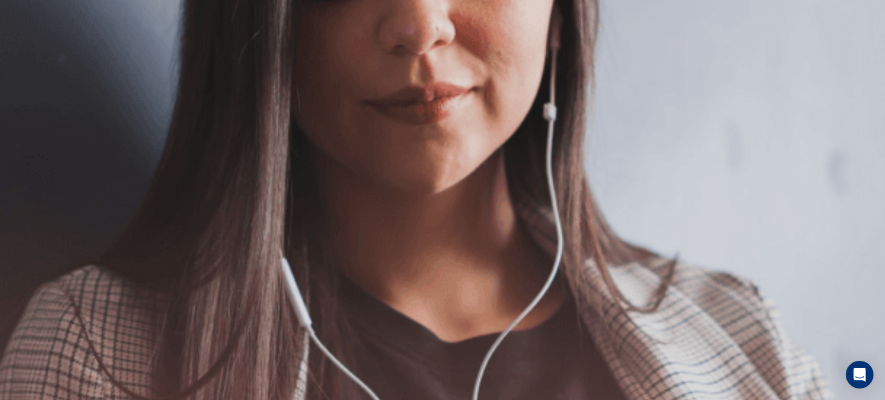
scroll to position [0, 0]
click at [33, 59] on button "Continue" at bounding box center [16, 80] width 33 height 43
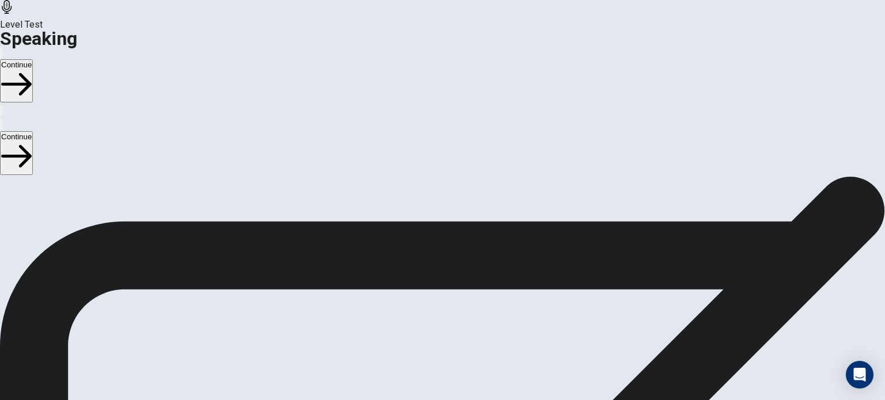
scroll to position [171, 0]
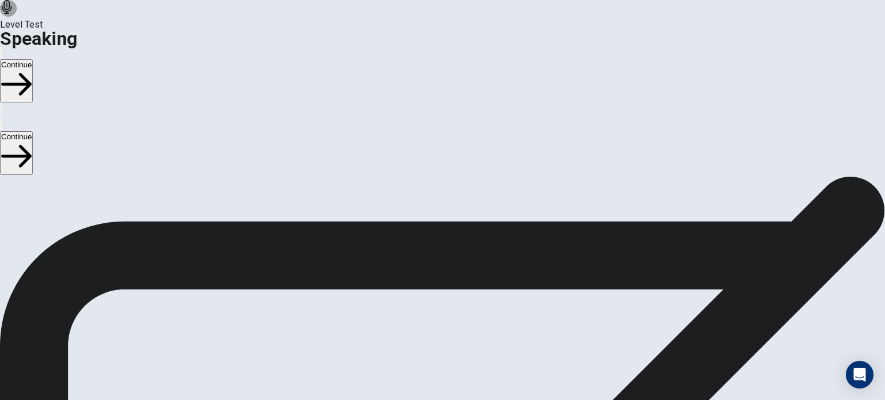
drag, startPoint x: 877, startPoint y: 215, endPoint x: 884, endPoint y: 251, distance: 36.4
click at [884, 176] on div "Checking the Microphone Check if your microphone works here. Record your voice.…" at bounding box center [442, 176] width 885 height 0
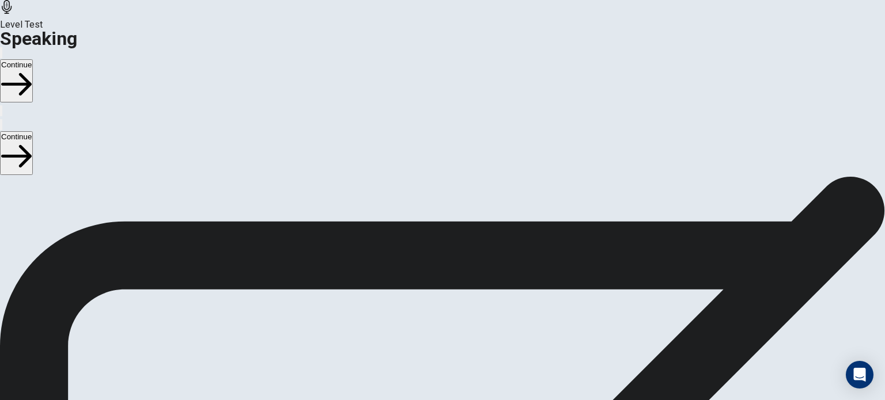
click at [33, 59] on button "Continue" at bounding box center [16, 80] width 33 height 43
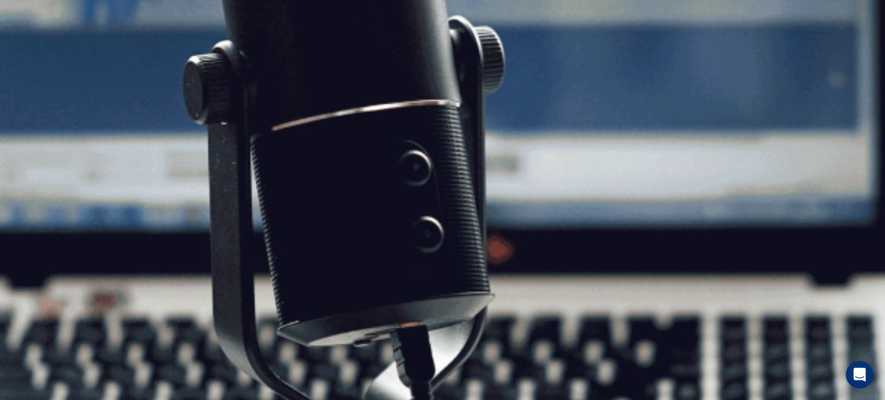
scroll to position [0, 0]
click at [33, 59] on button "Continue" at bounding box center [16, 80] width 33 height 43
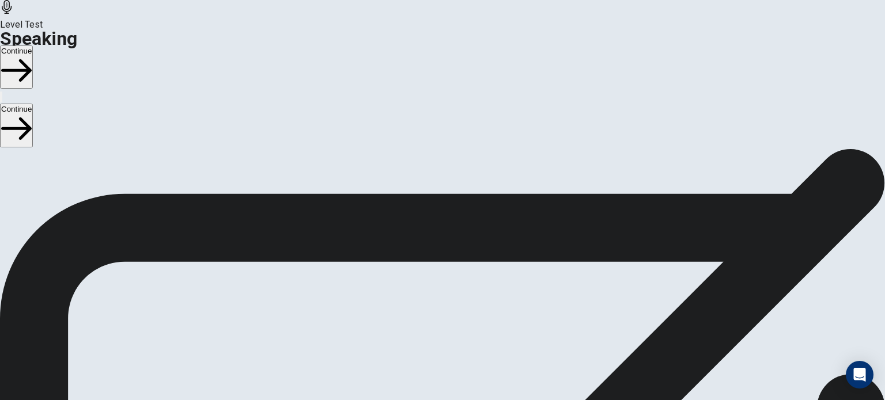
scroll to position [18, 0]
click at [33, 46] on button "Continue" at bounding box center [16, 67] width 33 height 43
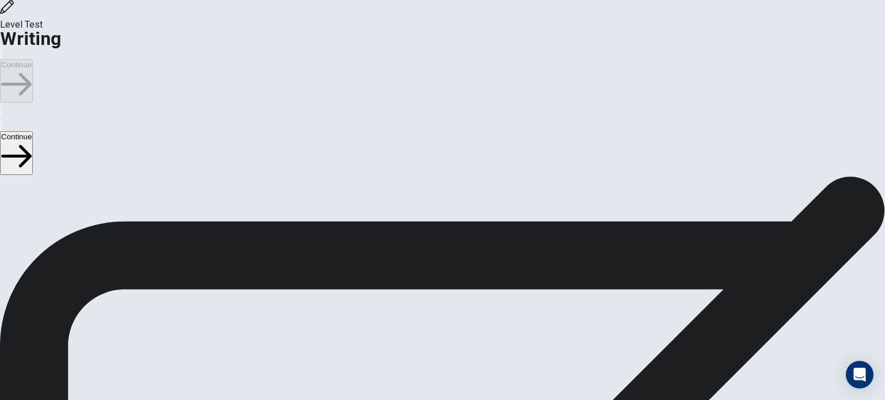
scroll to position [0, 0]
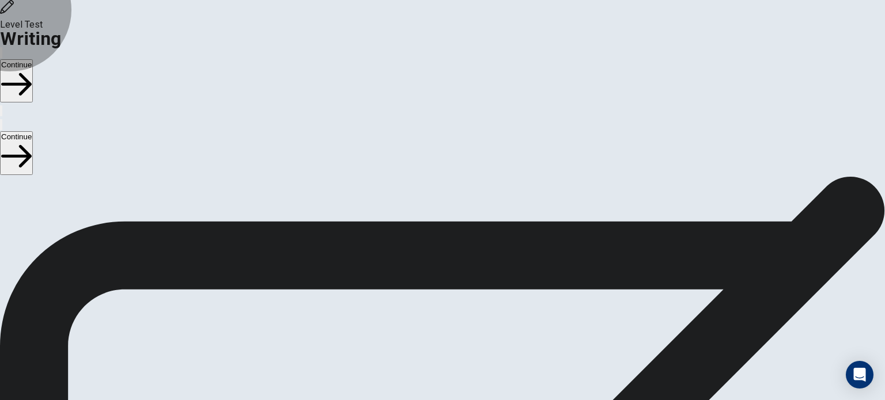
click at [33, 59] on button "Continue" at bounding box center [16, 80] width 33 height 43
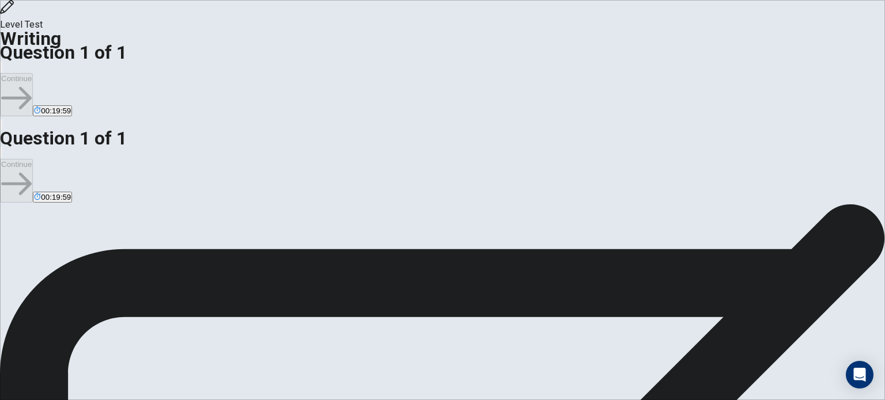
type textarea "*"
drag, startPoint x: 668, startPoint y: 184, endPoint x: 610, endPoint y: 180, distance: 58.3
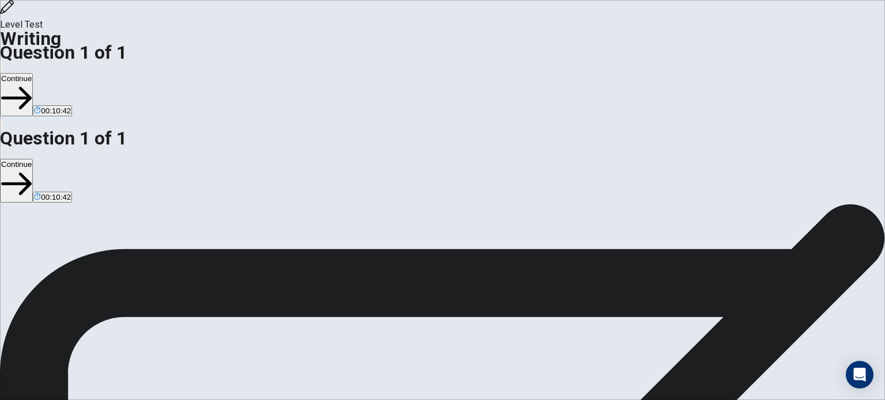
click at [33, 73] on button "Continue" at bounding box center [16, 94] width 33 height 43
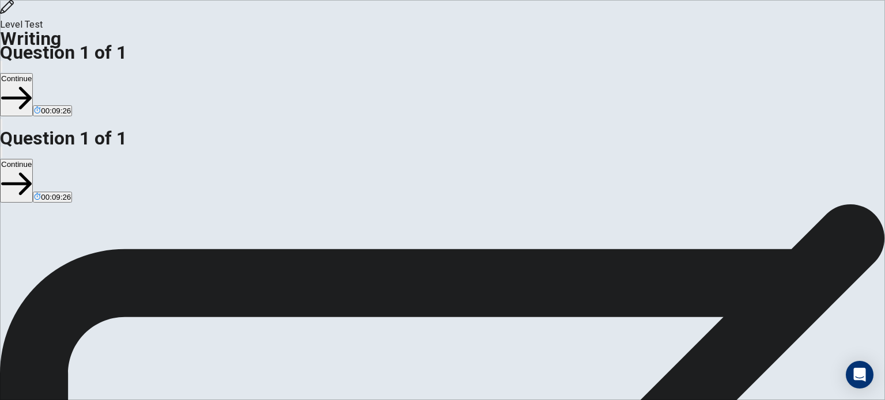
drag, startPoint x: 542, startPoint y: 143, endPoint x: 528, endPoint y: 143, distance: 14.4
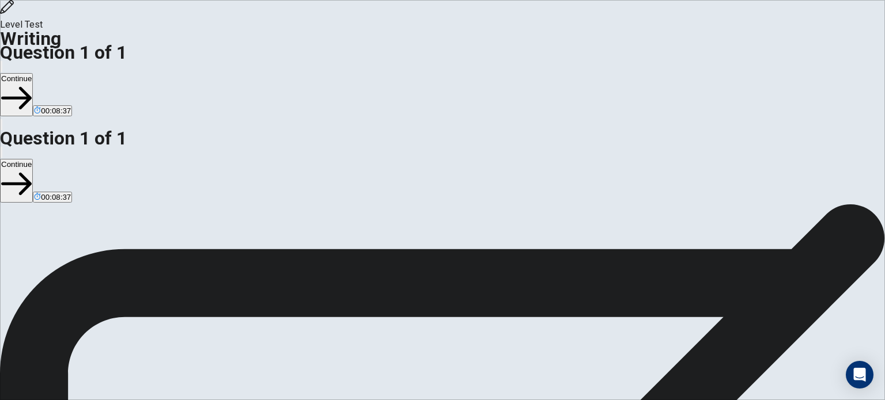
drag, startPoint x: 717, startPoint y: 128, endPoint x: 502, endPoint y: 143, distance: 214.8
drag, startPoint x: 507, startPoint y: 158, endPoint x: 492, endPoint y: 154, distance: 15.7
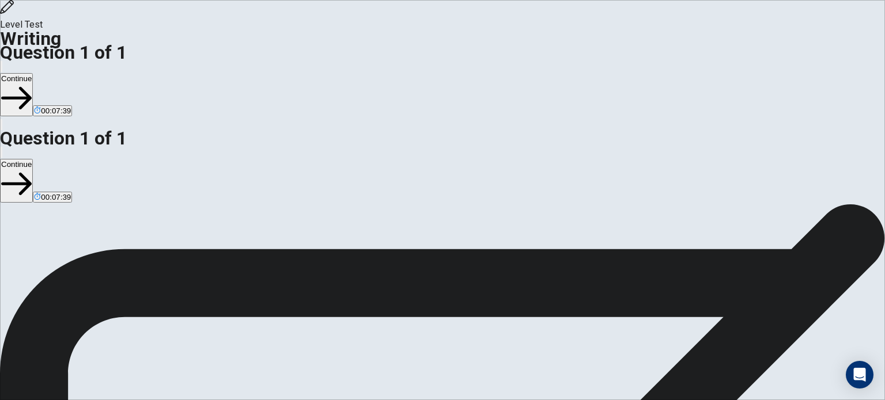
drag, startPoint x: 512, startPoint y: 156, endPoint x: 503, endPoint y: 156, distance: 8.1
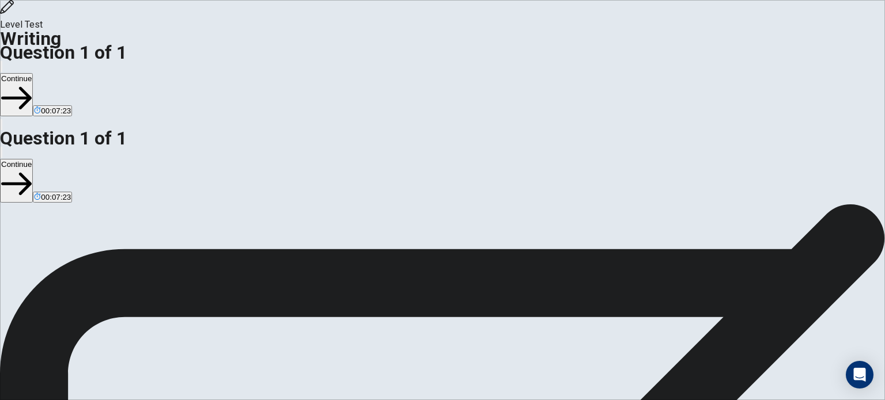
drag, startPoint x: 547, startPoint y: 169, endPoint x: 525, endPoint y: 169, distance: 22.5
drag, startPoint x: 659, startPoint y: 167, endPoint x: 693, endPoint y: 169, distance: 34.1
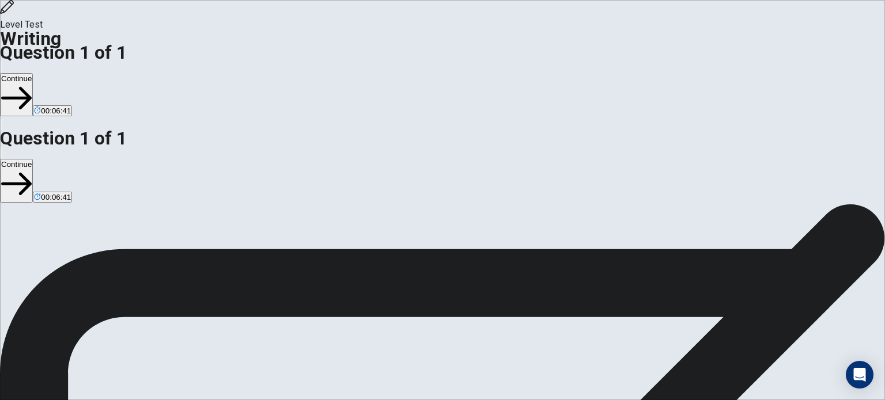
drag, startPoint x: 498, startPoint y: 236, endPoint x: 495, endPoint y: 229, distance: 8.2
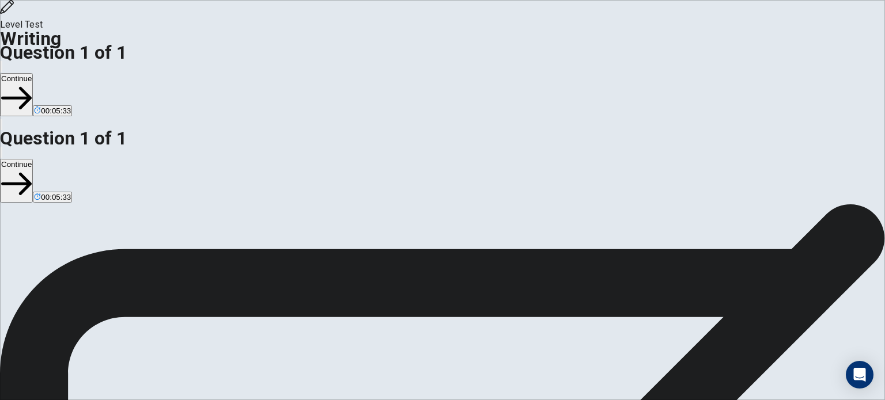
drag, startPoint x: 518, startPoint y: 249, endPoint x: 529, endPoint y: 253, distance: 11.7
drag, startPoint x: 546, startPoint y: 248, endPoint x: 586, endPoint y: 249, distance: 40.3
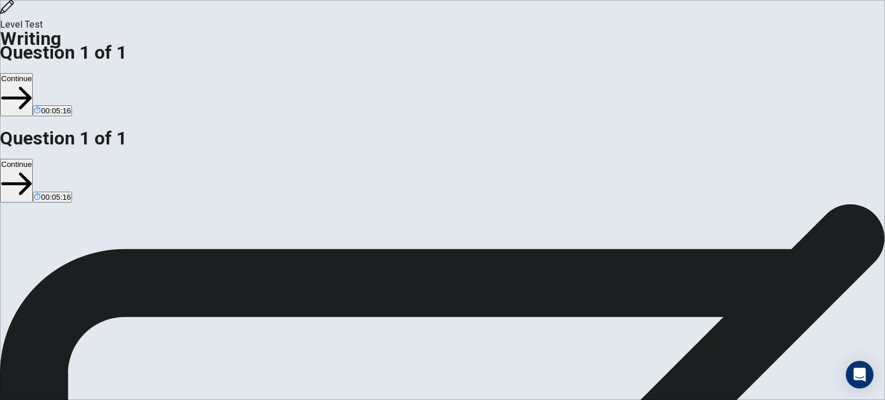
drag, startPoint x: 546, startPoint y: 246, endPoint x: 583, endPoint y: 253, distance: 37.5
drag, startPoint x: 680, startPoint y: 276, endPoint x: 698, endPoint y: 286, distance: 20.6
drag, startPoint x: 507, startPoint y: 289, endPoint x: 478, endPoint y: 287, distance: 30.0
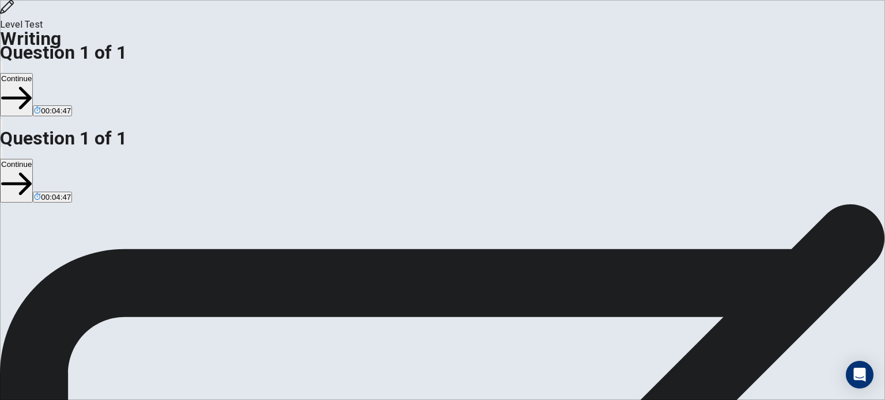
drag, startPoint x: 516, startPoint y: 289, endPoint x: 586, endPoint y: 290, distance: 69.7
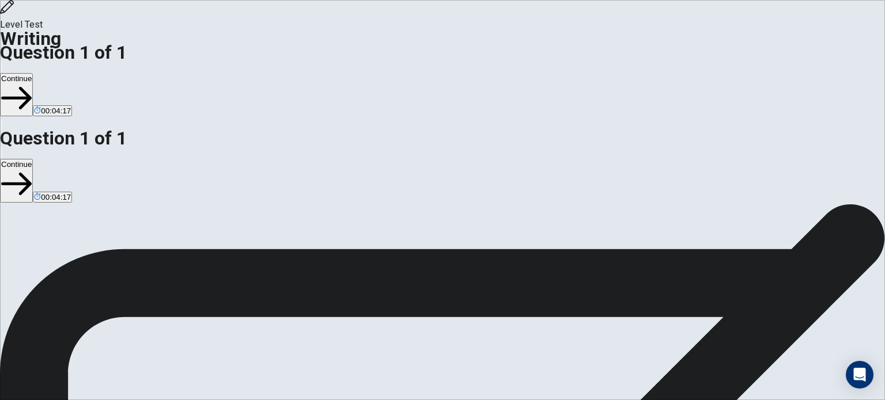
drag, startPoint x: 627, startPoint y: 289, endPoint x: 579, endPoint y: 289, distance: 47.8
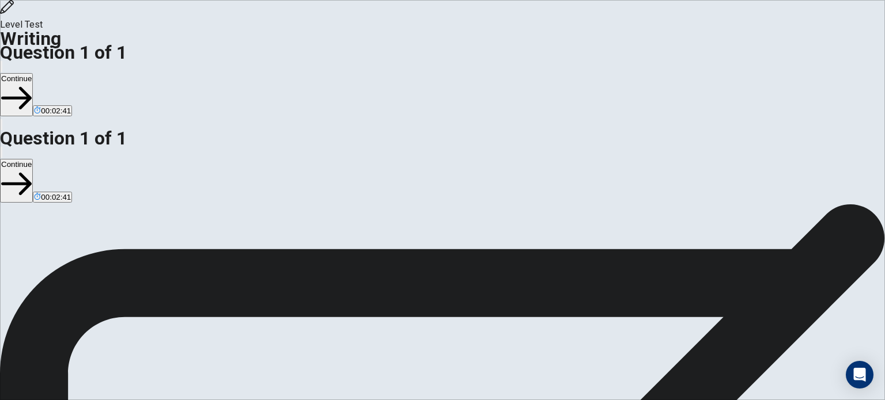
type textarea "**********"
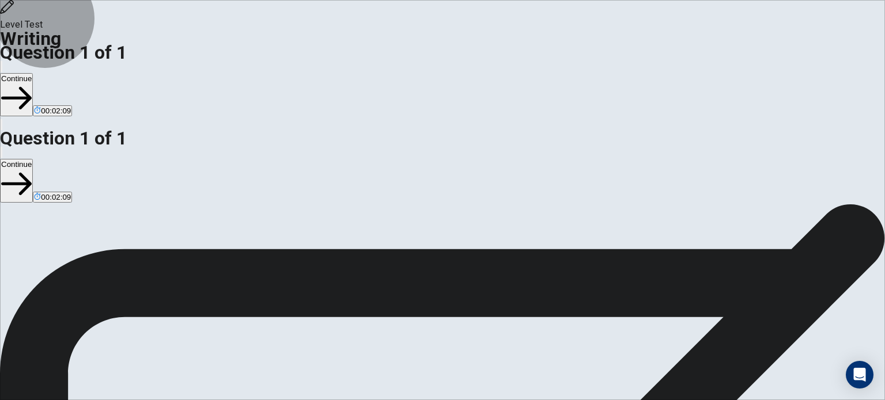
click at [33, 73] on button "Continue" at bounding box center [16, 94] width 33 height 43
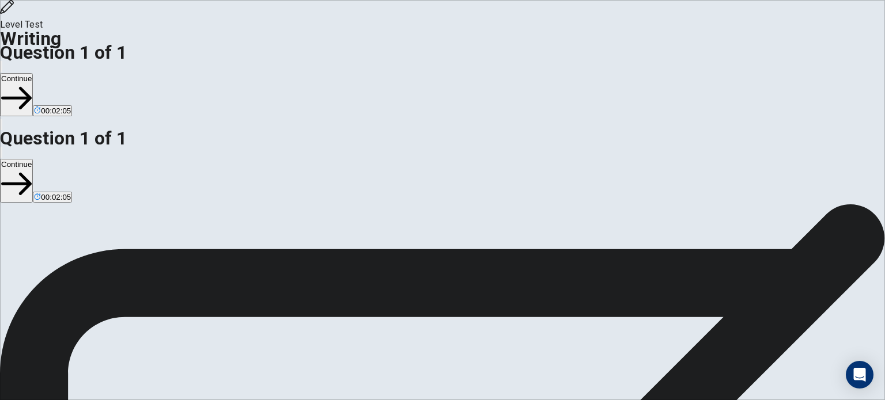
scroll to position [29, 0]
